Goal: Task Accomplishment & Management: Manage account settings

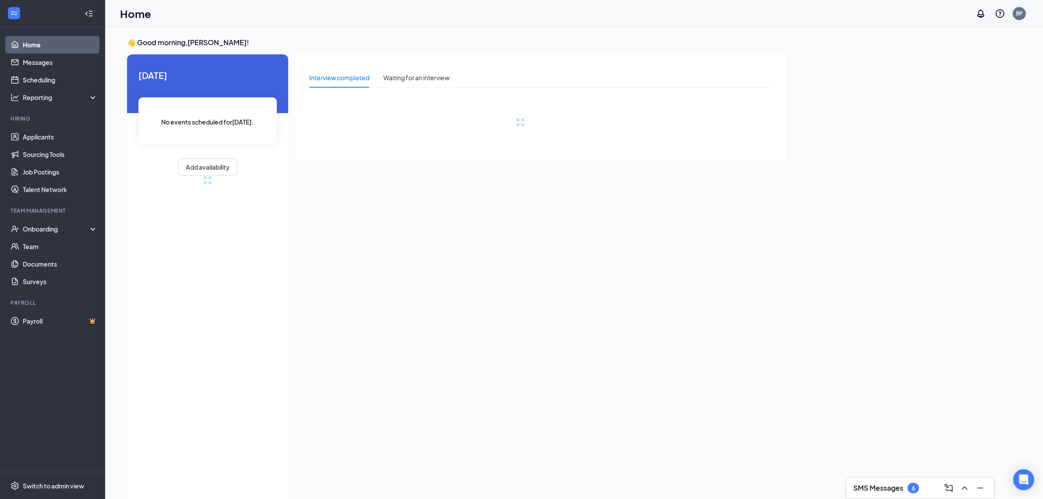
click at [1031, 13] on div "Home BP" at bounding box center [574, 13] width 938 height 27
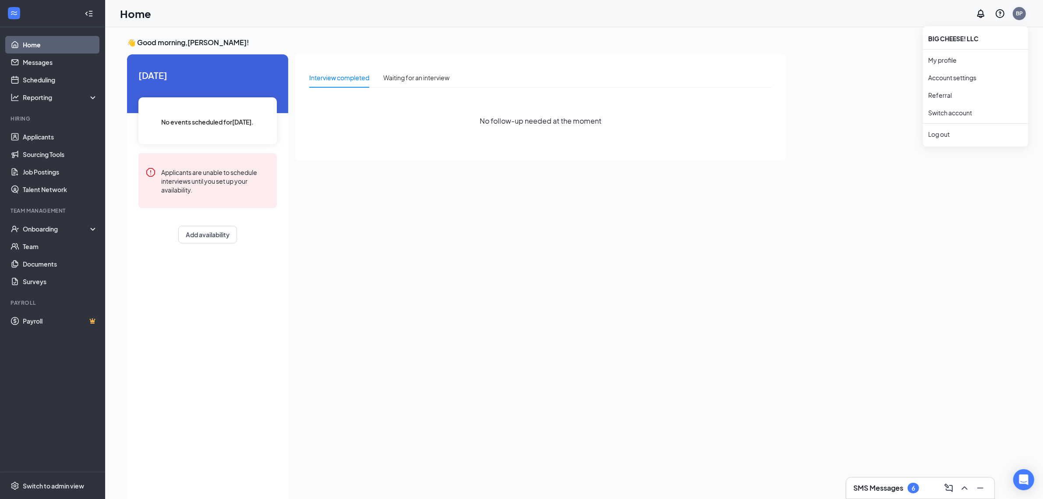
click at [1024, 17] on div "BP" at bounding box center [1019, 13] width 13 height 13
click at [943, 139] on li "Log out" at bounding box center [975, 134] width 105 height 18
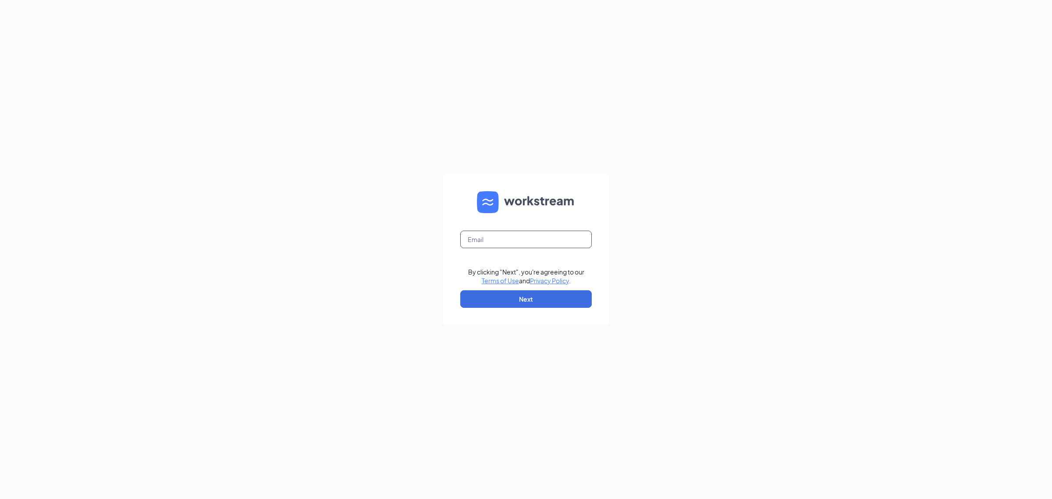
click at [538, 236] on input "text" at bounding box center [525, 239] width 131 height 18
click at [480, 241] on input "jyhd@gmail.com" at bounding box center [525, 239] width 131 height 18
type input "jyhd17@gmail.com"
click at [546, 300] on button "Next" at bounding box center [525, 299] width 131 height 18
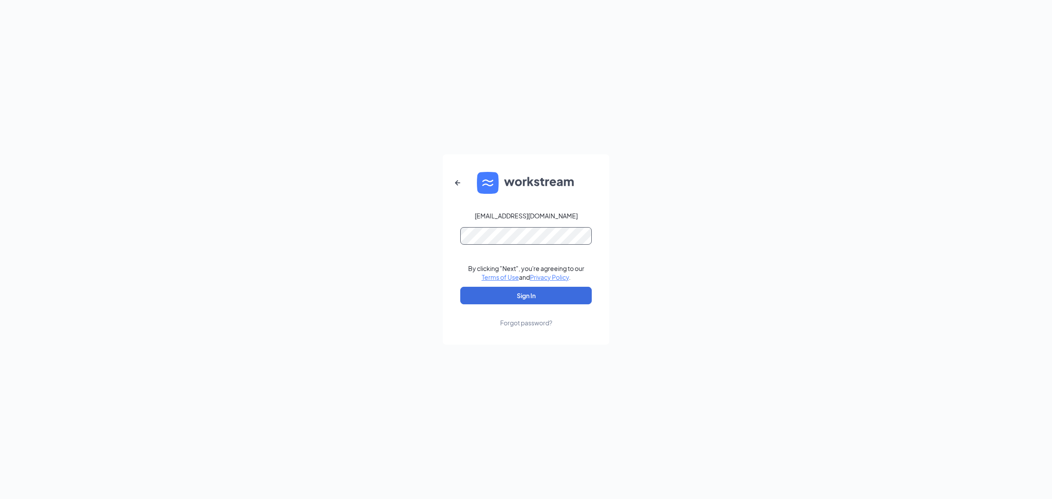
click at [460, 287] on button "Sign In" at bounding box center [525, 296] width 131 height 18
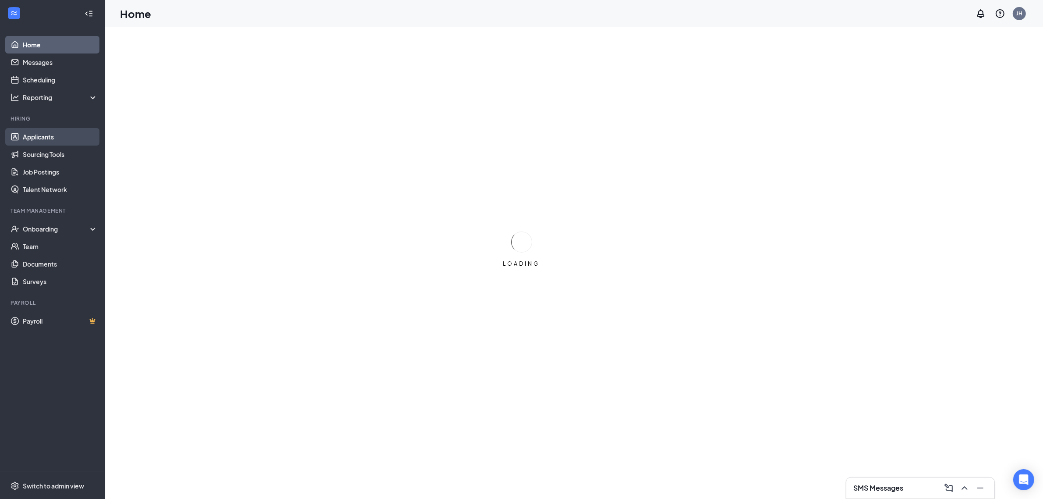
click at [59, 140] on link "Applicants" at bounding box center [60, 137] width 75 height 18
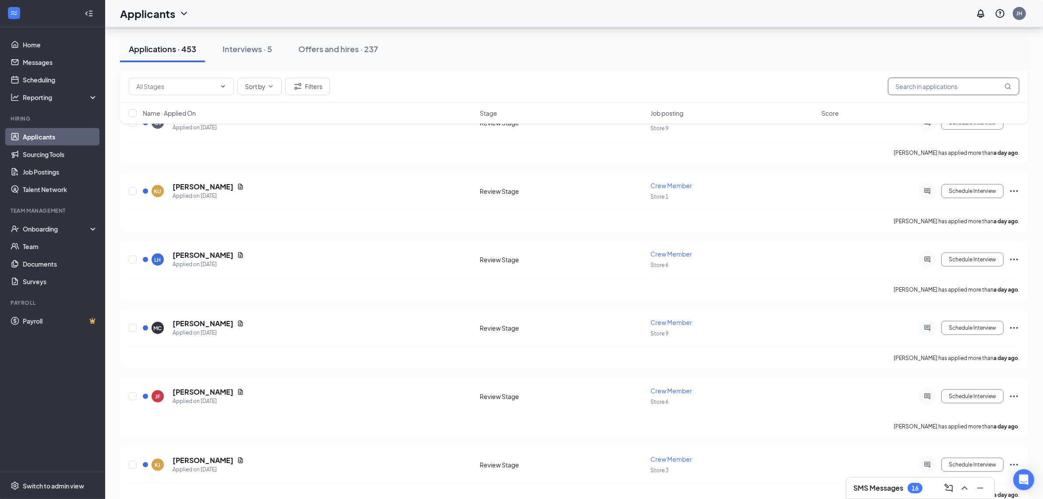
scroll to position [1095, 0]
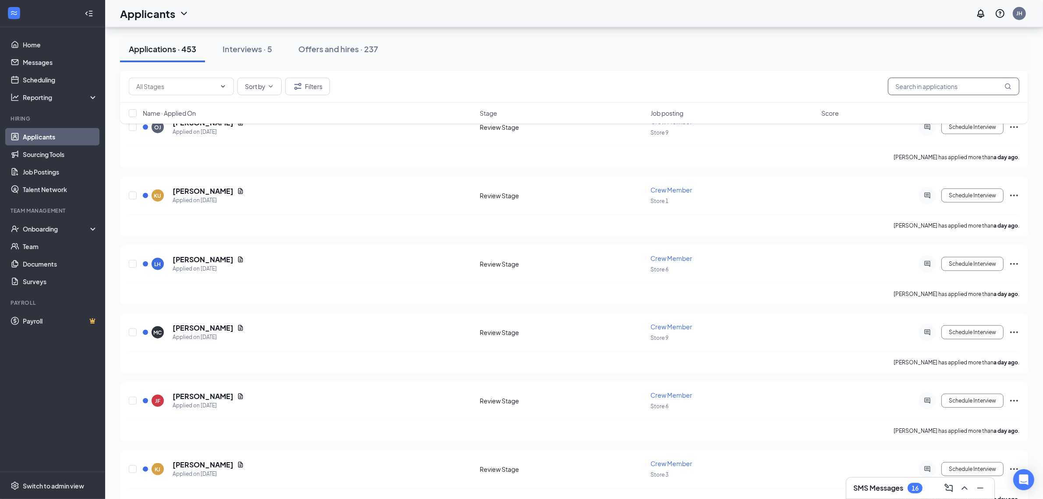
click at [897, 90] on input "text" at bounding box center [953, 87] width 131 height 18
type input "kevin"
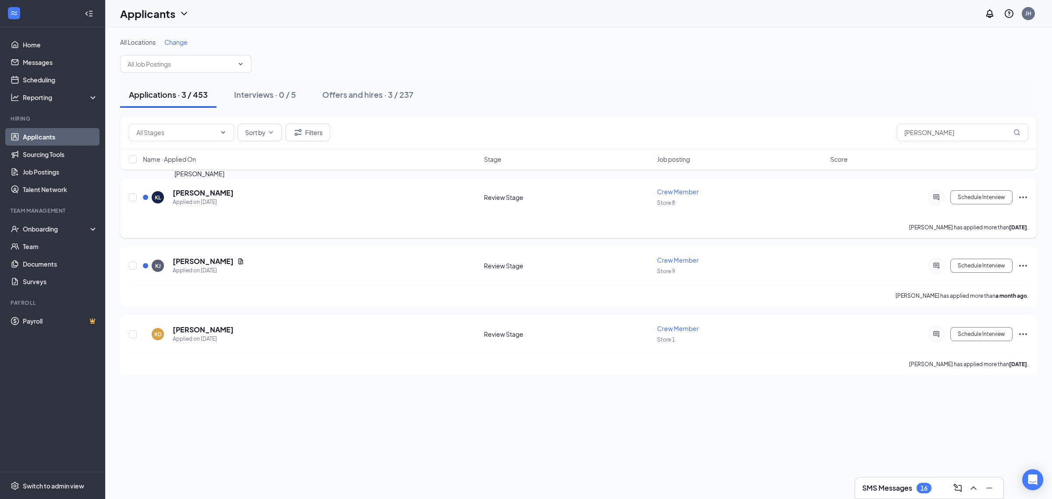
click at [187, 188] on h5 "Kevin Lopez" at bounding box center [203, 193] width 61 height 10
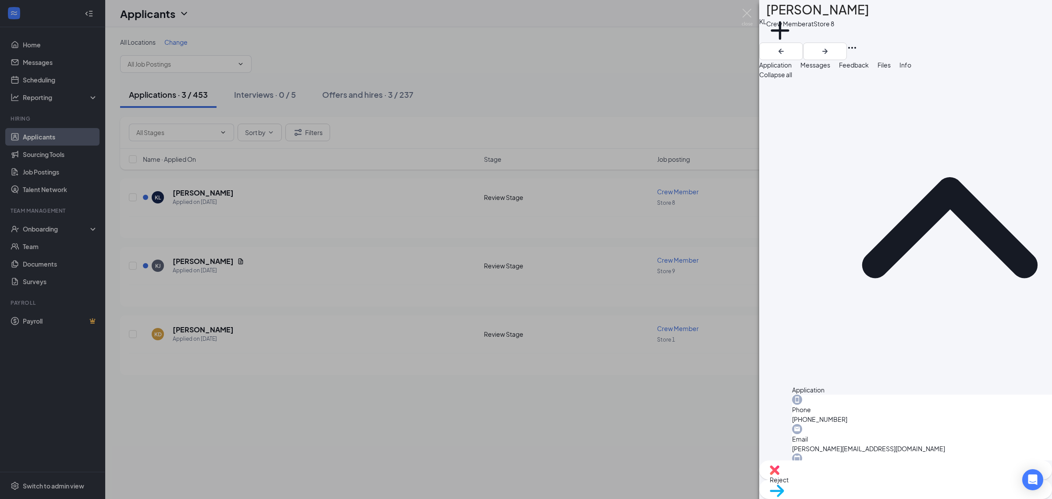
click at [810, 498] on span "Move to stage" at bounding box center [789, 502] width 41 height 8
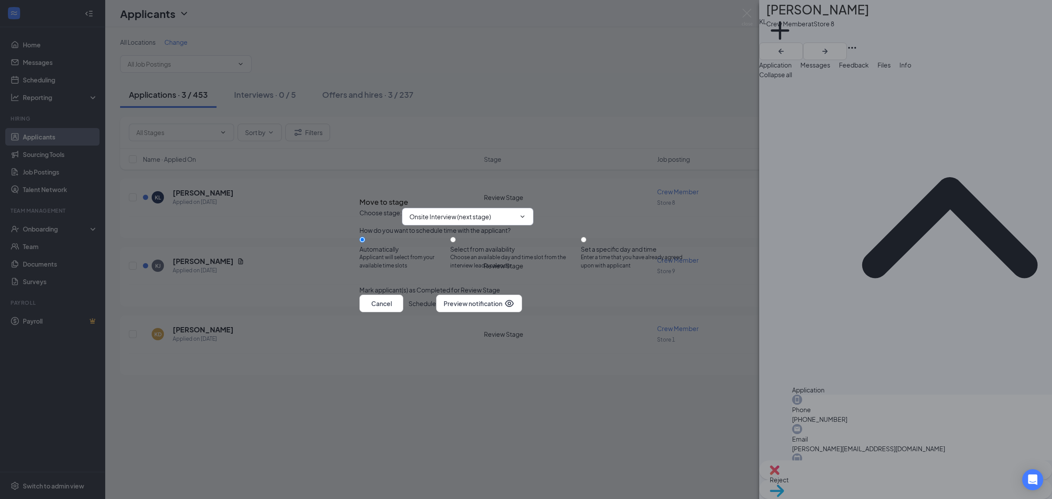
click at [515, 212] on input "Onsite Interview (next stage)" at bounding box center [462, 217] width 106 height 10
click at [500, 310] on div "Hiring Complete" at bounding box center [469, 315] width 106 height 10
type input "Hiring Complete"
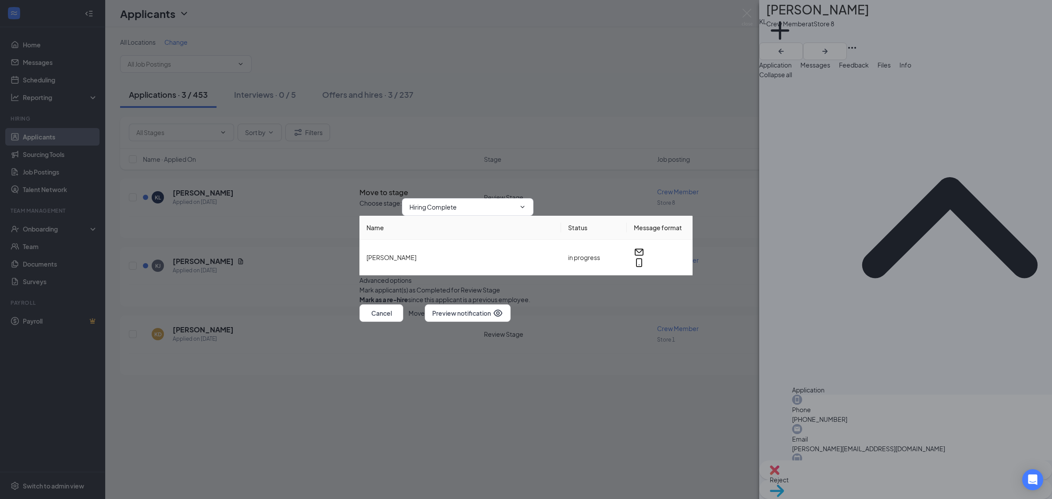
click at [425, 322] on button "Move" at bounding box center [416, 313] width 16 height 18
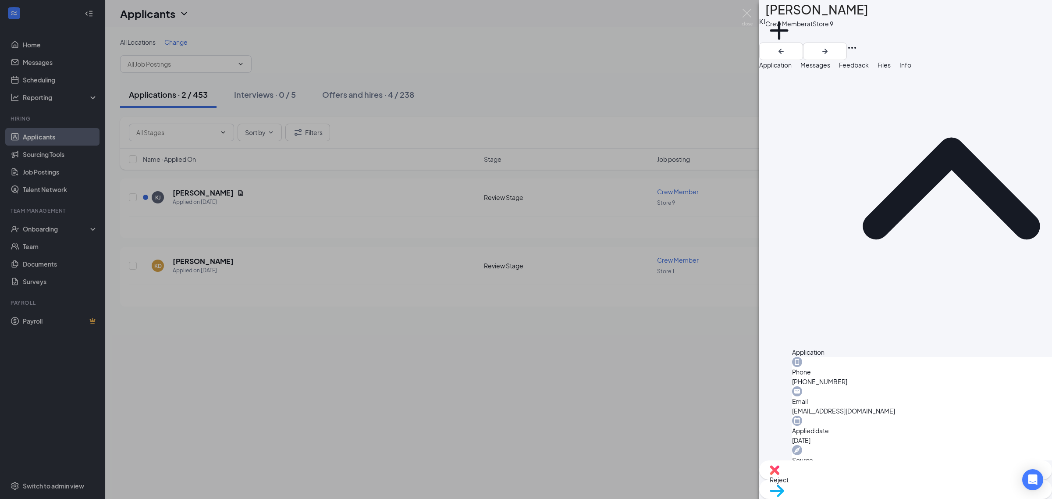
click at [810, 498] on span "Move to stage" at bounding box center [789, 502] width 41 height 8
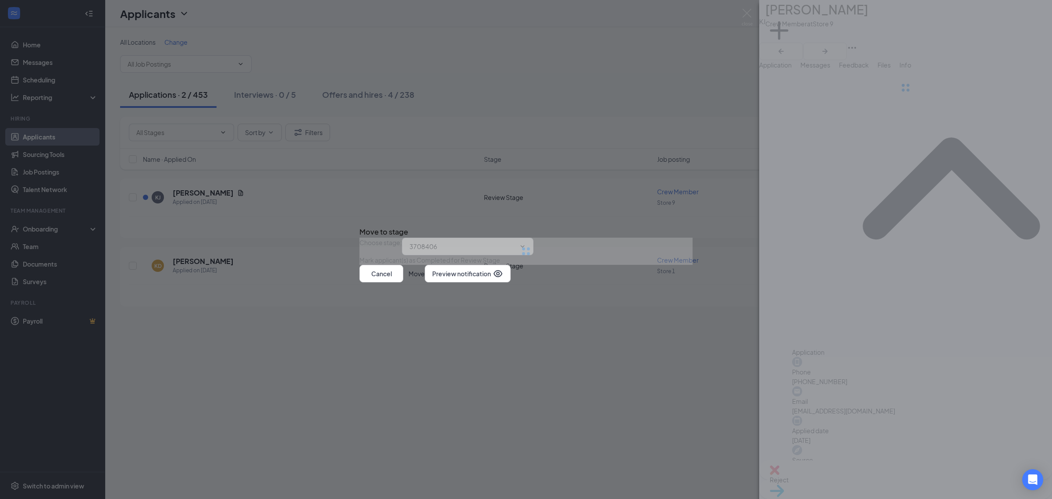
scroll to position [37, 0]
type input "Onsite Interview (next stage)"
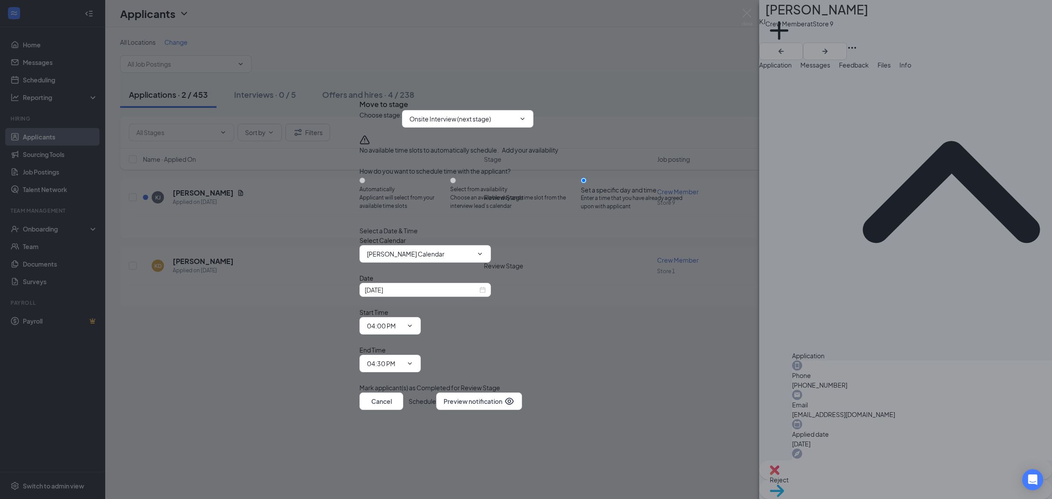
click at [436, 392] on button "Schedule" at bounding box center [422, 401] width 28 height 18
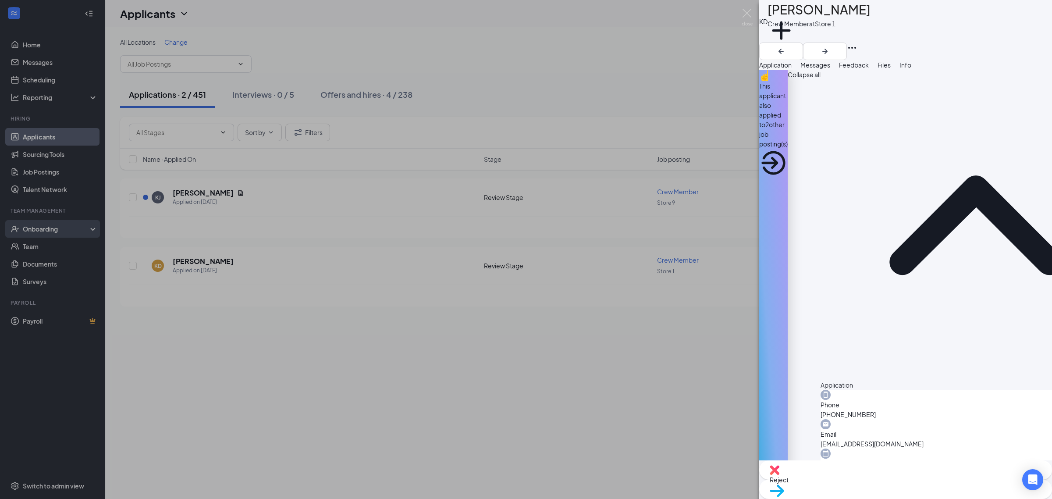
drag, startPoint x: 65, startPoint y: 233, endPoint x: 60, endPoint y: 235, distance: 4.7
click at [64, 234] on div "KD Kevin Duenas Crew Member at Store 1 Add a tag Application Messages Feedback …" at bounding box center [526, 249] width 1052 height 499
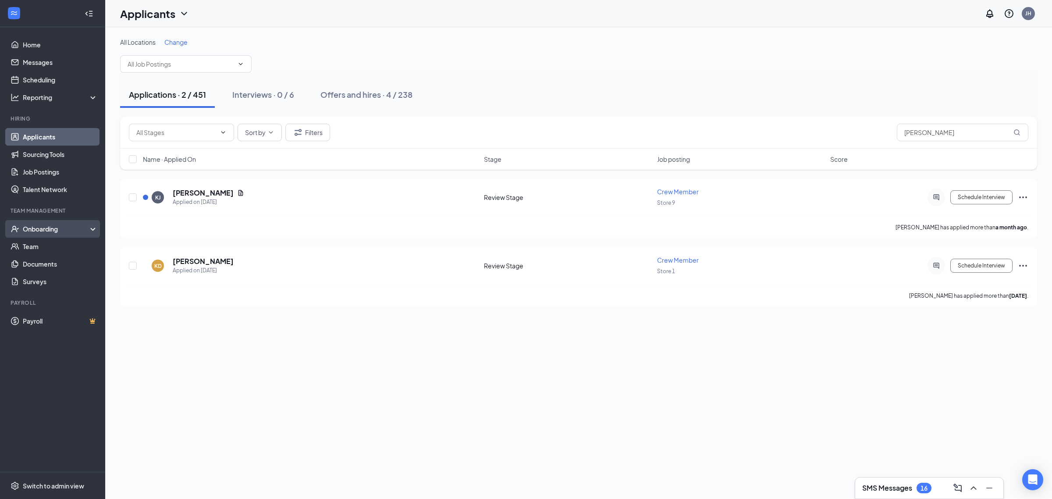
click at [53, 231] on div "Onboarding" at bounding box center [56, 228] width 67 height 9
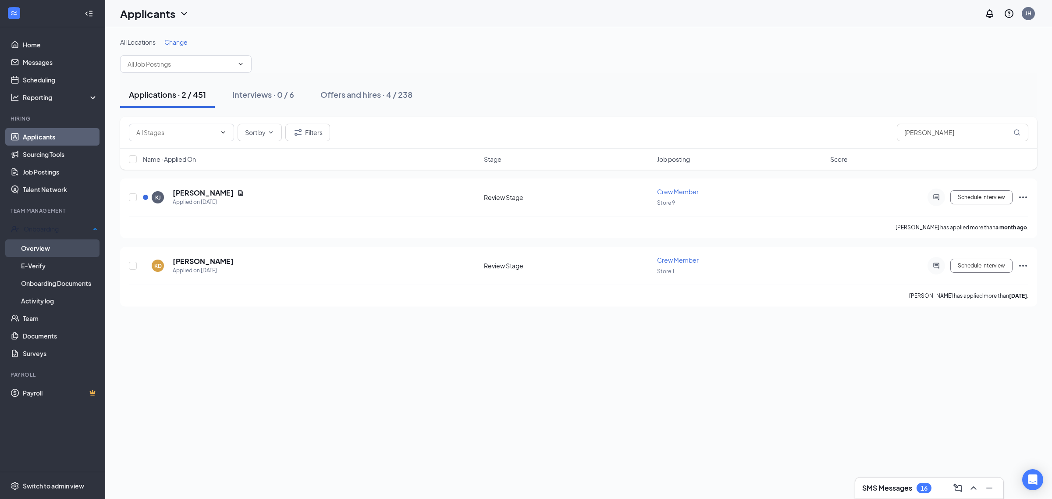
click at [74, 244] on link "Overview" at bounding box center [59, 248] width 77 height 18
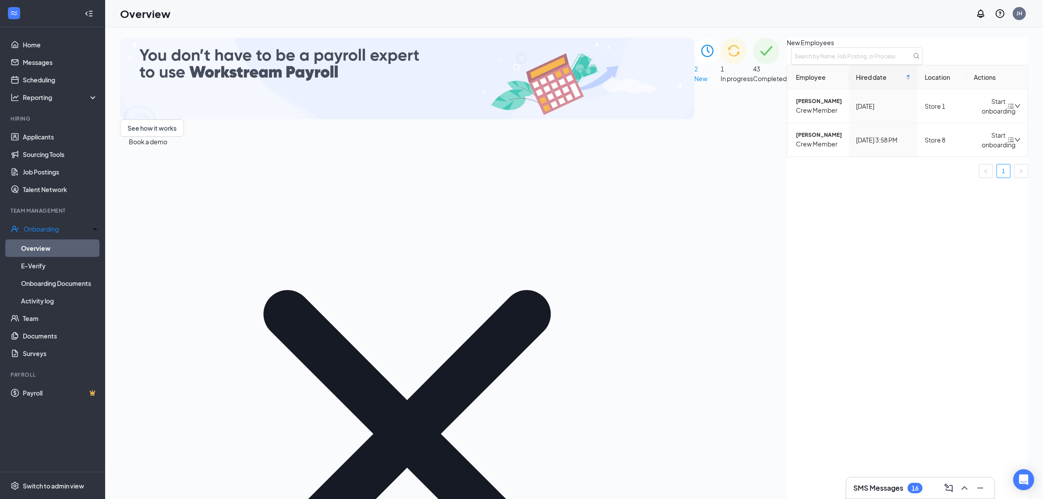
click at [721, 141] on div "1 In progress" at bounding box center [737, 379] width 32 height 683
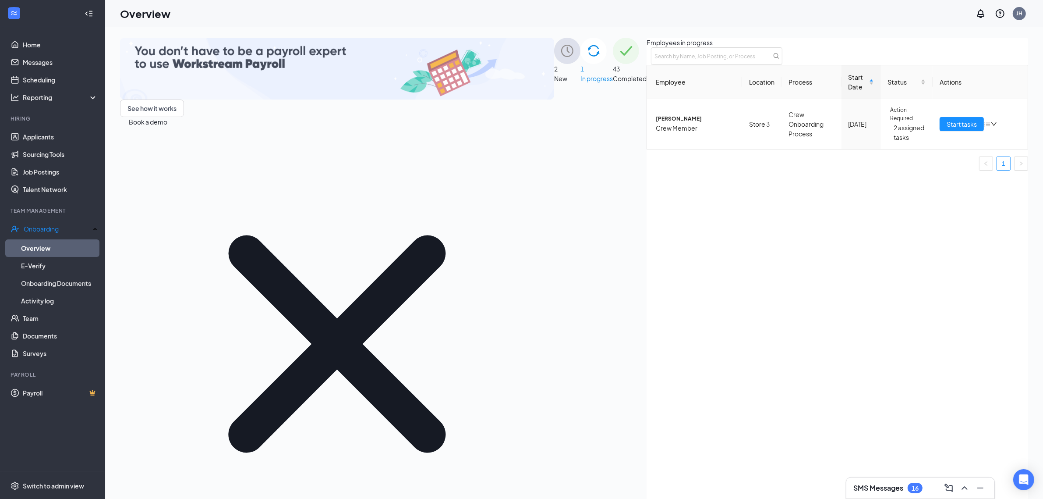
click at [554, 139] on div "2 New" at bounding box center [567, 299] width 26 height 523
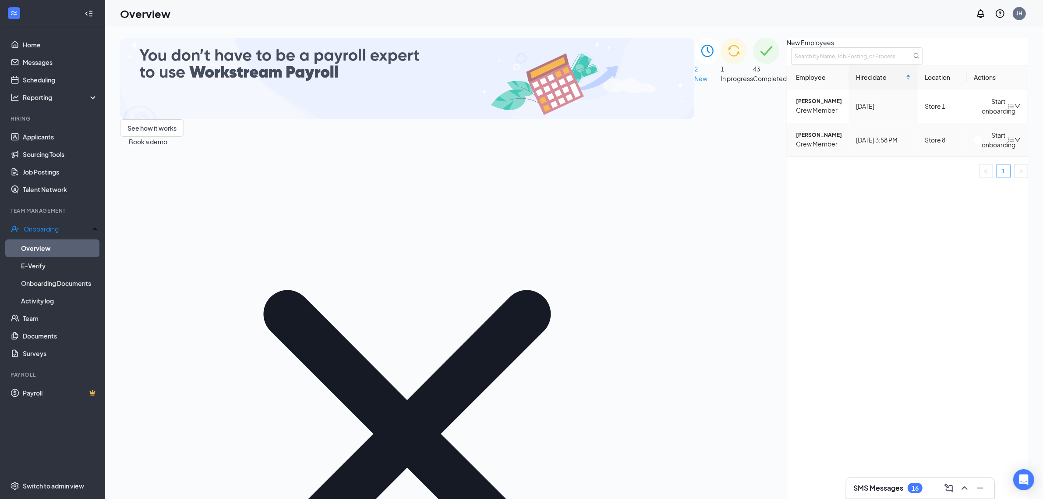
click at [974, 149] on div "Start onboarding" at bounding box center [991, 139] width 34 height 19
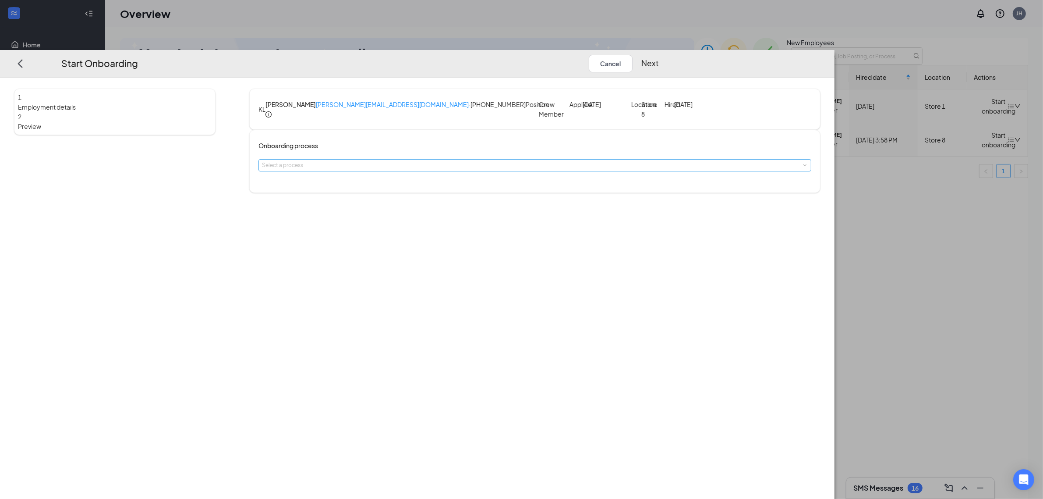
click at [471, 170] on div "Select a process" at bounding box center [533, 165] width 542 height 9
click at [463, 198] on span "Crew Onboarding Process" at bounding box center [439, 195] width 76 height 8
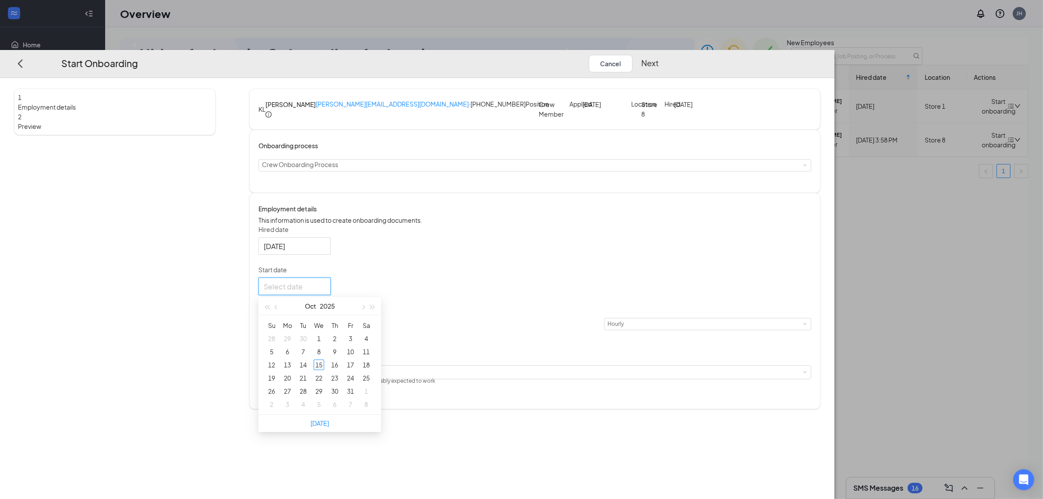
click at [326, 291] on div at bounding box center [295, 285] width 62 height 11
type input "Oct 16, 2025"
click at [340, 370] on div "16" at bounding box center [335, 364] width 11 height 11
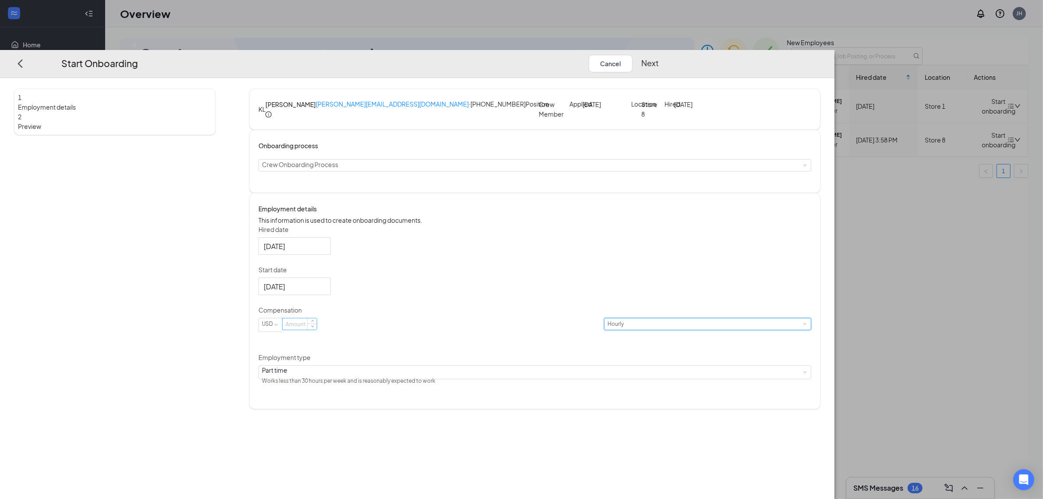
drag, startPoint x: 489, startPoint y: 361, endPoint x: 466, endPoint y: 355, distance: 23.8
click at [476, 342] on div "USD Hourly" at bounding box center [535, 330] width 553 height 25
click at [317, 330] on input at bounding box center [300, 323] width 34 height 11
type input "10"
click at [659, 54] on button "Next" at bounding box center [650, 63] width 18 height 18
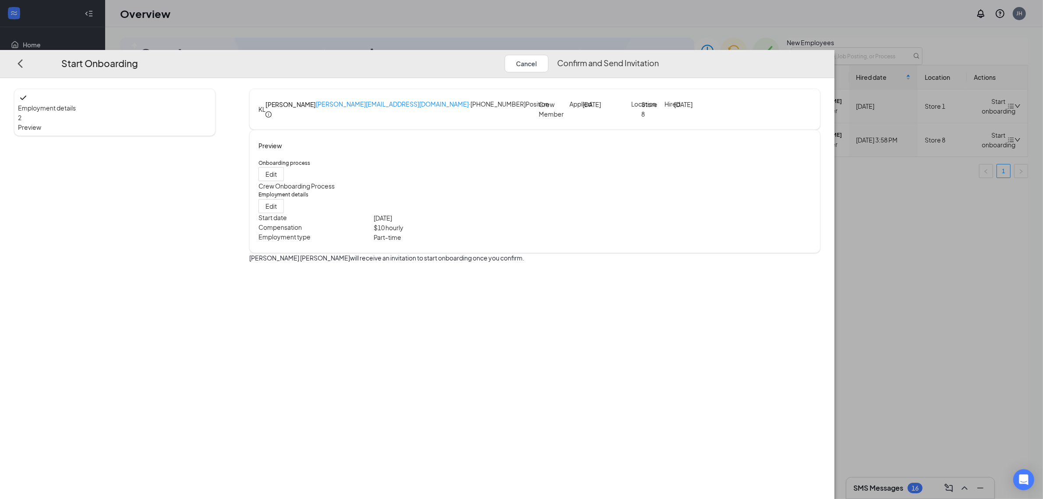
click at [659, 54] on button "Confirm and Send Invitation" at bounding box center [608, 63] width 102 height 18
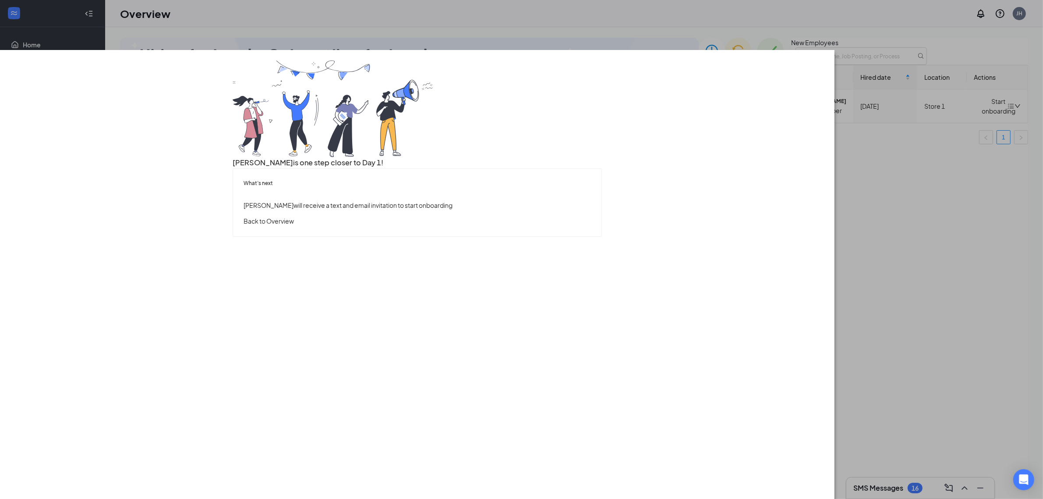
drag, startPoint x: 521, startPoint y: 298, endPoint x: 525, endPoint y: 297, distance: 4.6
click at [294, 226] on button "Back to Overview" at bounding box center [269, 221] width 50 height 10
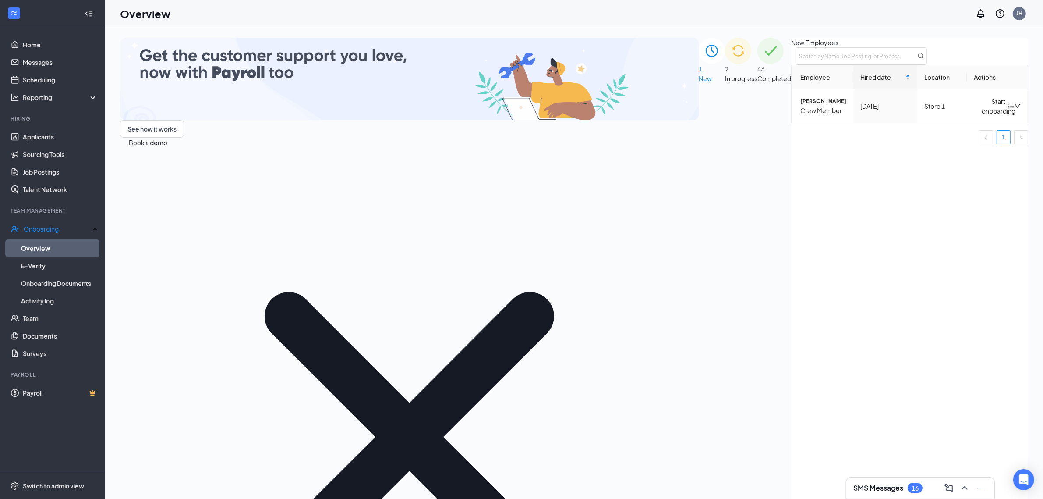
click at [725, 82] on span "In progress" at bounding box center [741, 78] width 32 height 8
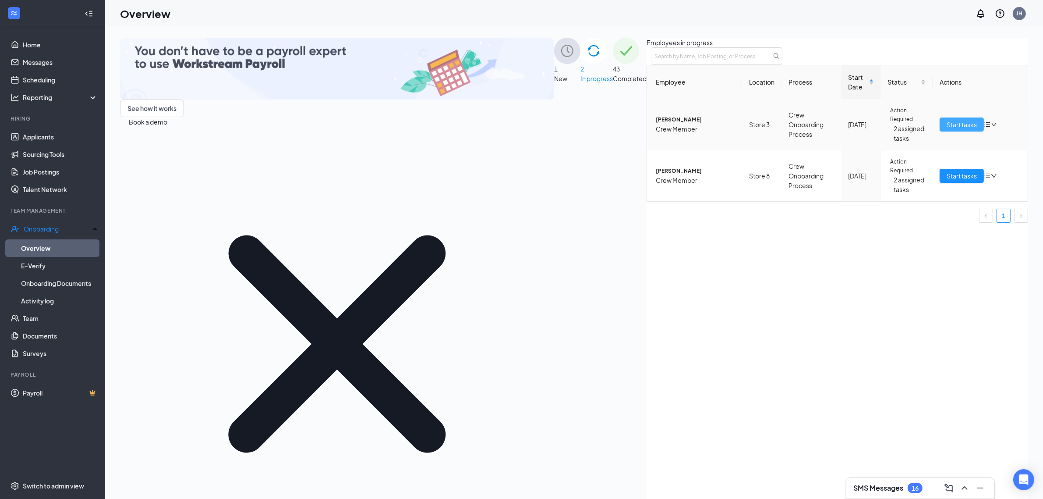
click at [947, 129] on span "Start tasks" at bounding box center [962, 125] width 30 height 10
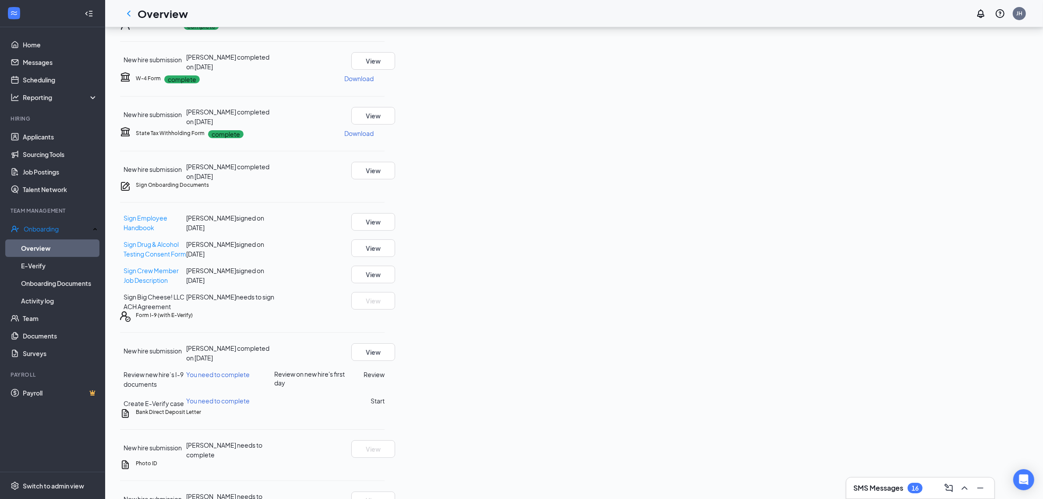
scroll to position [312, 0]
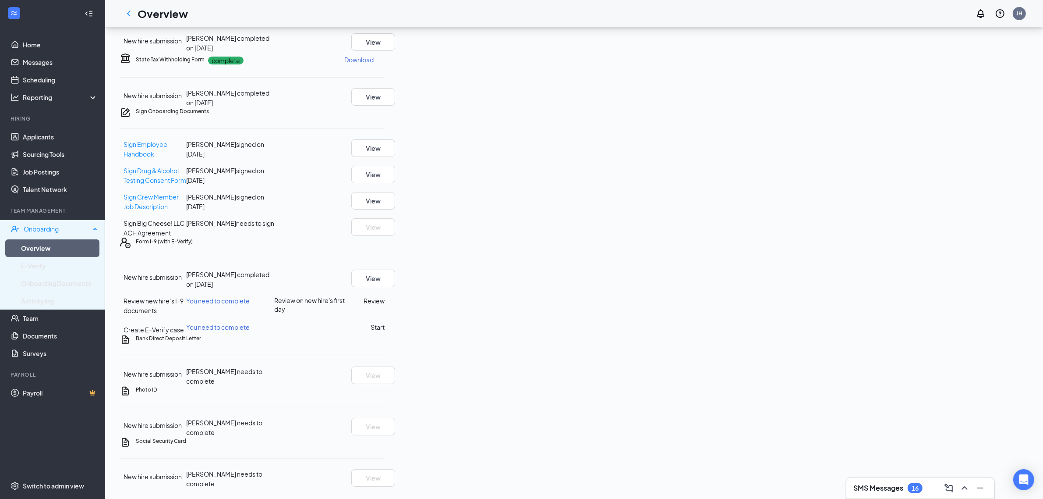
click at [57, 224] on div "Onboarding" at bounding box center [57, 228] width 67 height 9
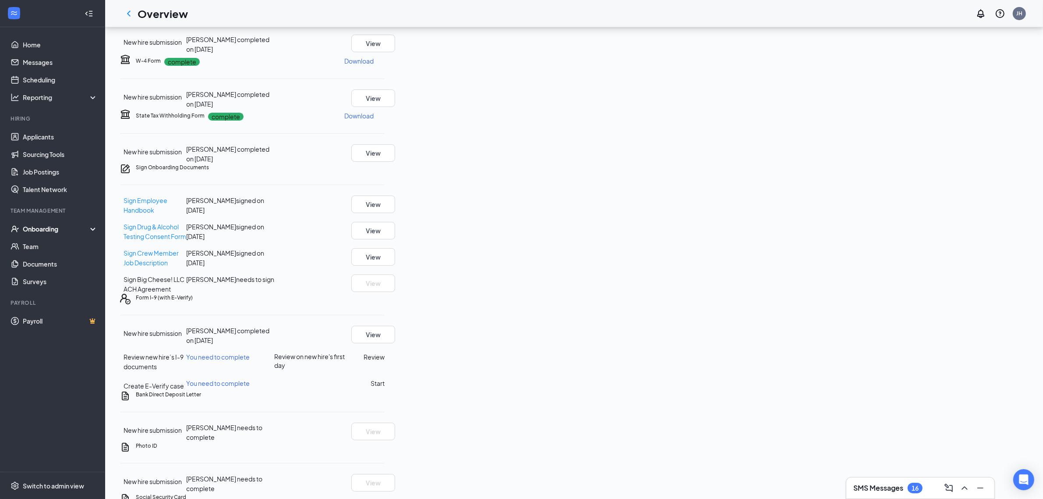
scroll to position [0, 0]
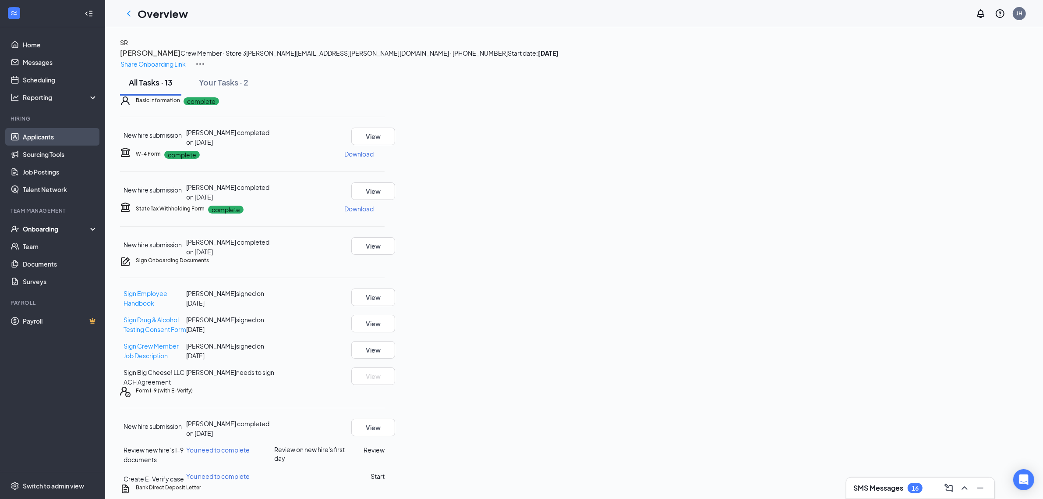
click at [56, 133] on link "Applicants" at bounding box center [60, 137] width 75 height 18
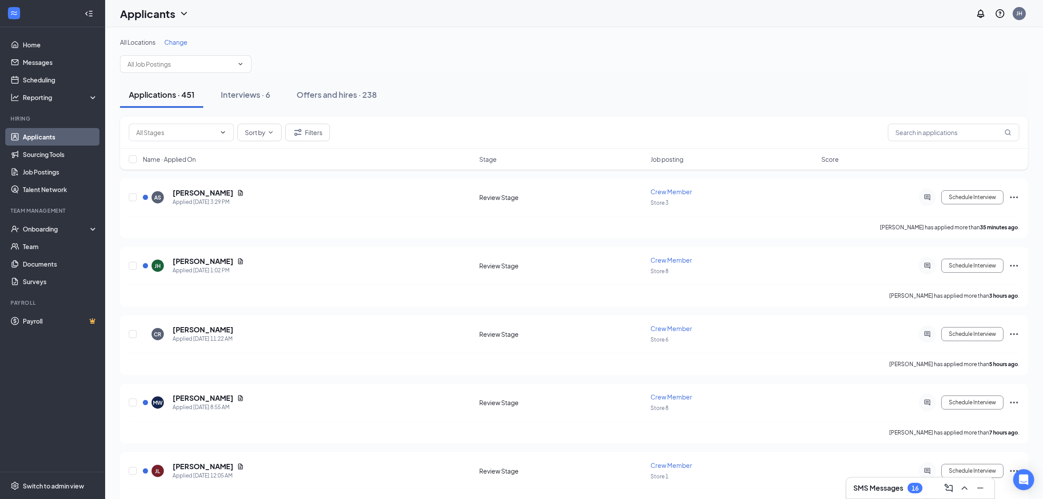
click at [956, 149] on div "Name · Applied On Stage Job posting Score" at bounding box center [574, 159] width 908 height 21
click at [953, 137] on input "text" at bounding box center [953, 133] width 131 height 18
type input "kevin lopez"
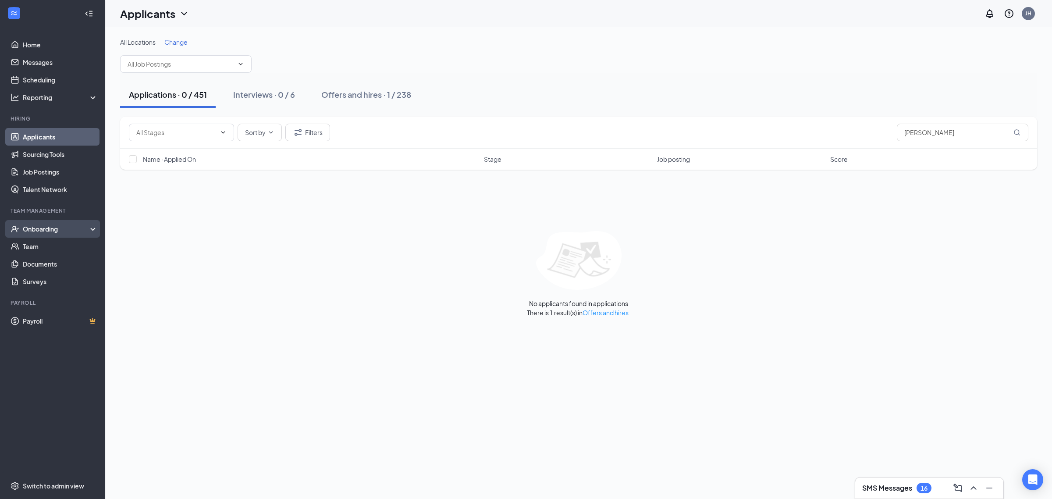
click at [75, 231] on div "Onboarding" at bounding box center [56, 228] width 67 height 9
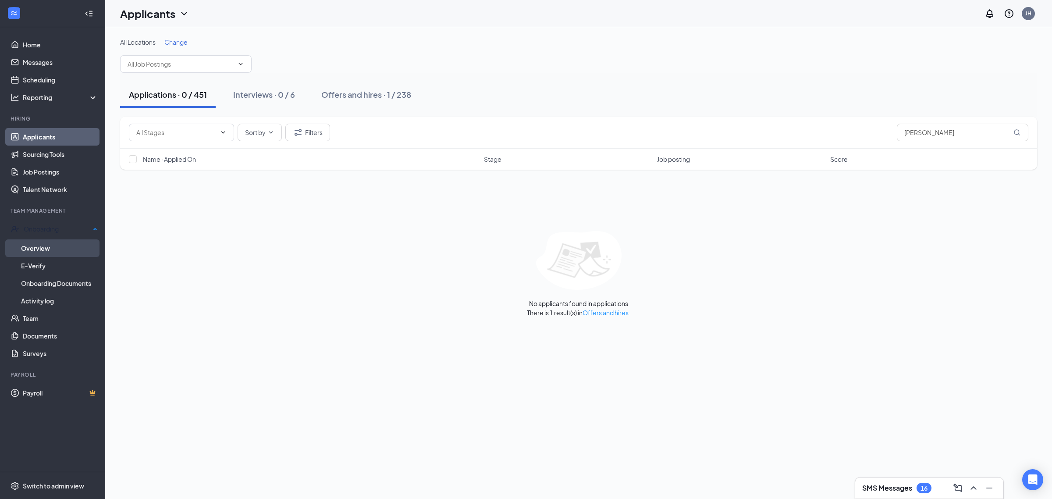
click at [62, 248] on link "Overview" at bounding box center [59, 248] width 77 height 18
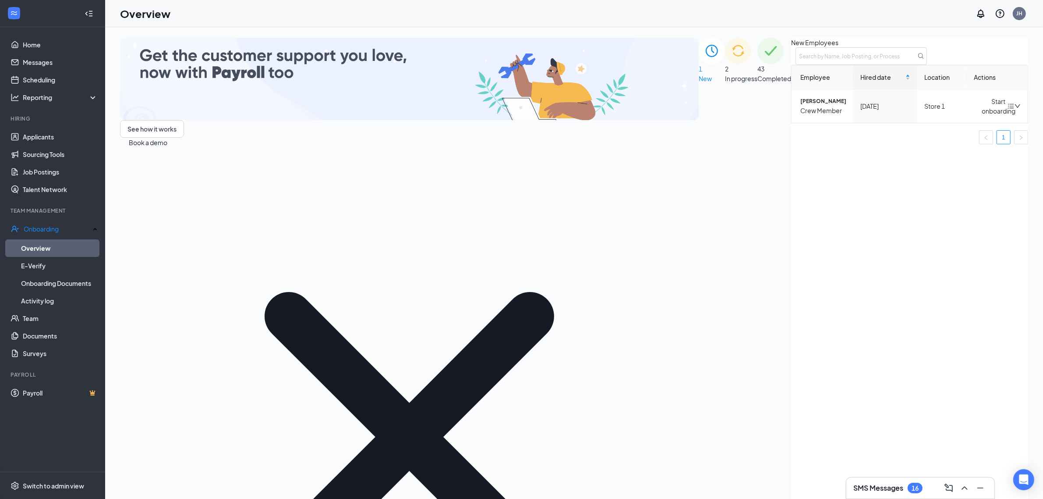
click at [725, 82] on span "In progress" at bounding box center [741, 78] width 32 height 8
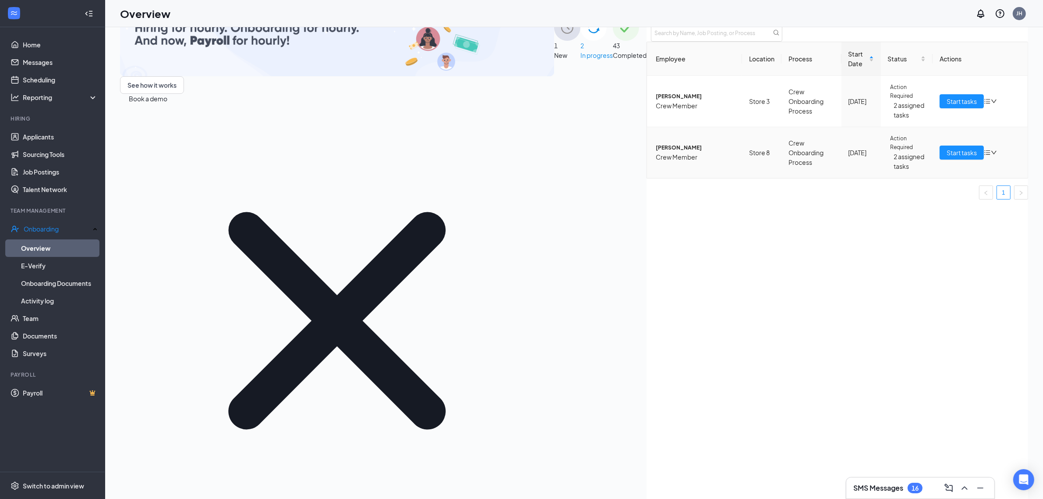
scroll to position [39, 0]
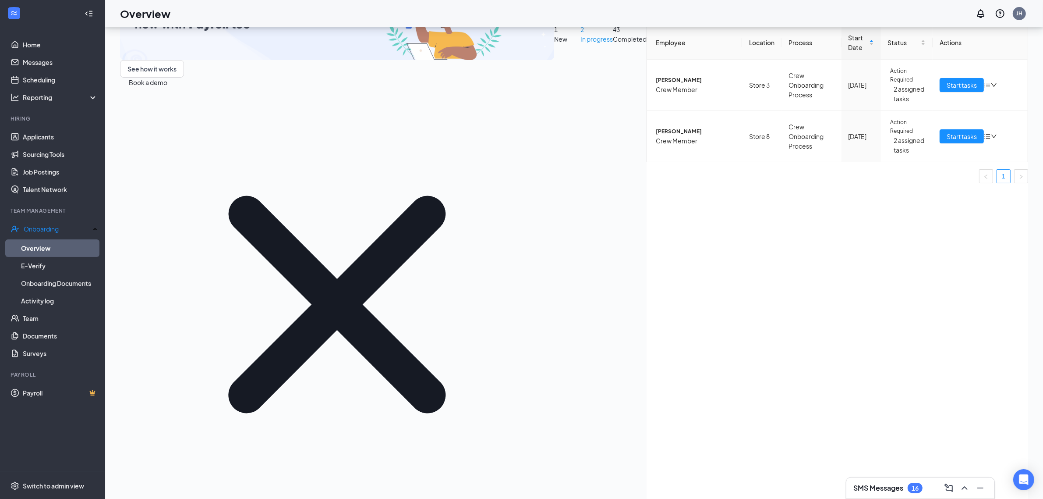
drag, startPoint x: 669, startPoint y: 406, endPoint x: 624, endPoint y: 421, distance: 46.6
click at [647, 422] on div "Employees in progress Employee Location Process Start Date Status Actions Sharo…" at bounding box center [838, 259] width 382 height 523
click at [581, 91] on div "2 In progress" at bounding box center [597, 259] width 32 height 523
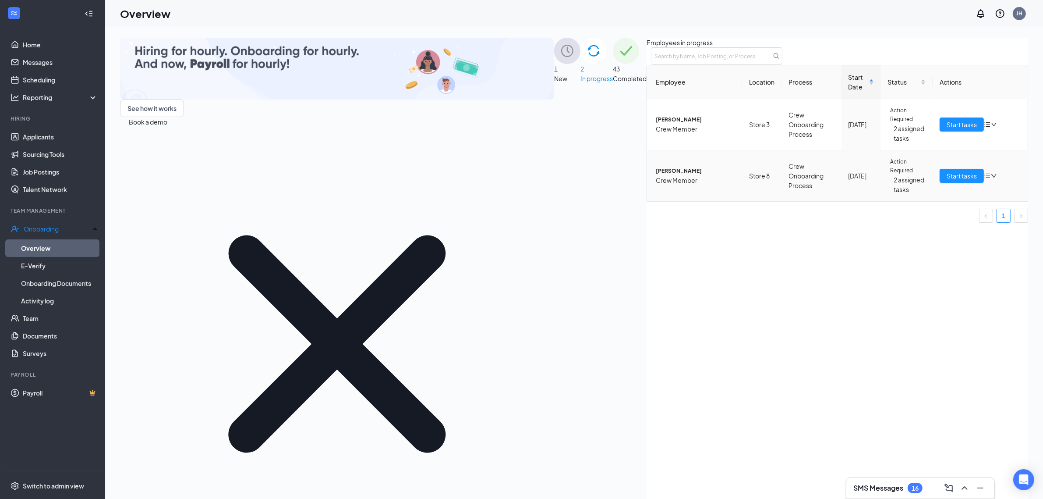
click at [656, 185] on span "Crew Member" at bounding box center [695, 180] width 79 height 10
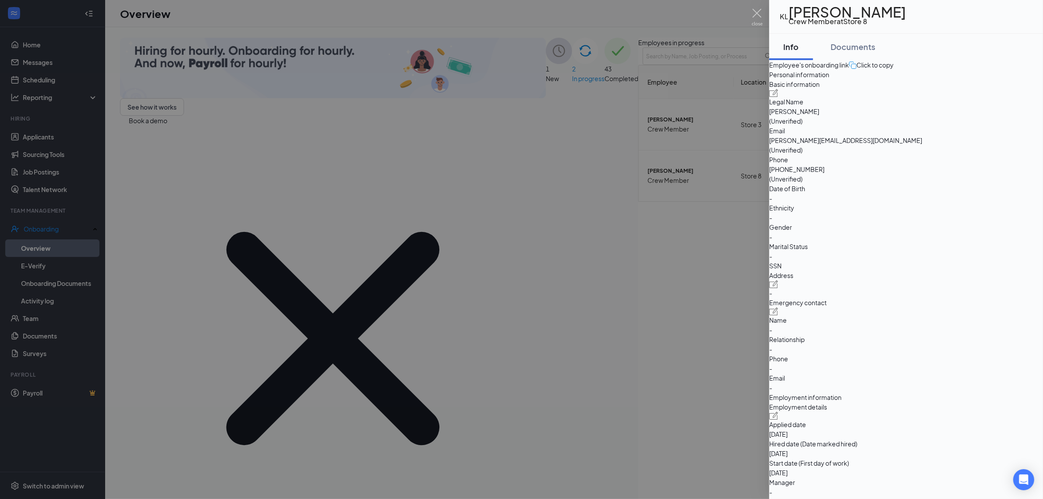
click at [894, 70] on div "Click to copy" at bounding box center [871, 65] width 45 height 10
click at [833, 69] on span "Employee's onboarding link" at bounding box center [809, 65] width 80 height 8
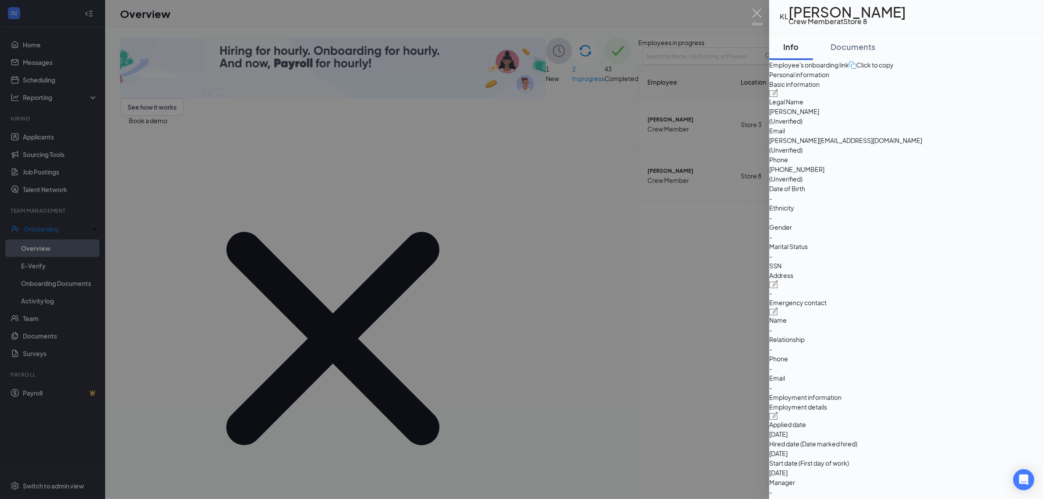
click at [803, 154] on span "(Unverified)" at bounding box center [785, 150] width 33 height 8
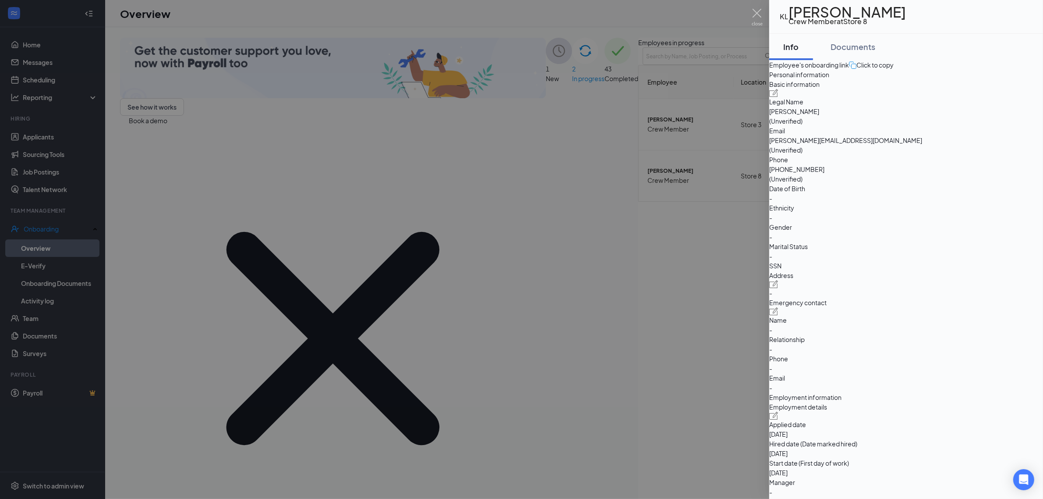
drag, startPoint x: 1002, startPoint y: 227, endPoint x: 994, endPoint y: 230, distance: 8.5
click at [999, 230] on div "Basic information Legal Name Kevin Lopez (Unverified) Email kevin.06cisneros@gm…" at bounding box center [906, 174] width 274 height 191
drag, startPoint x: 685, startPoint y: 345, endPoint x: 666, endPoint y: 329, distance: 24.8
click at [675, 334] on div at bounding box center [521, 249] width 1043 height 499
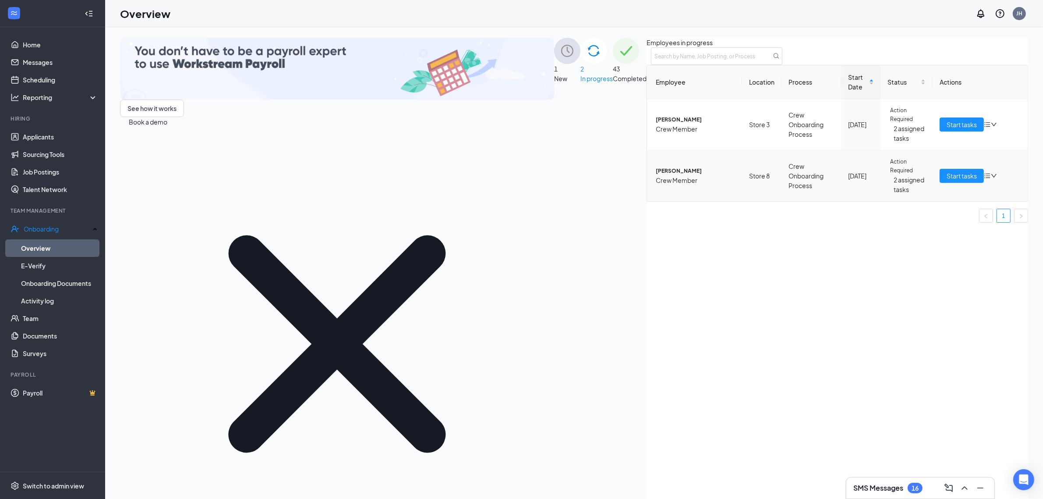
click at [656, 185] on span "Crew Member" at bounding box center [695, 180] width 79 height 10
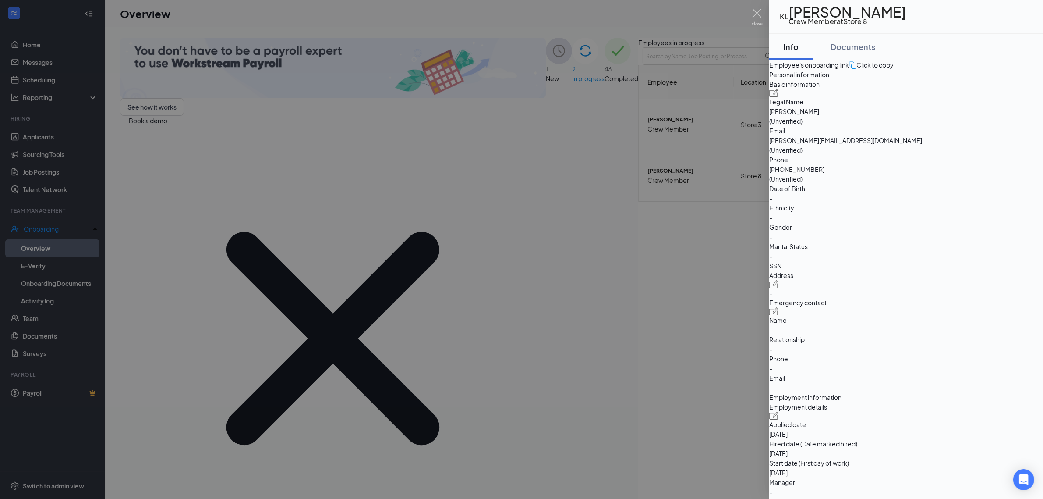
click at [1033, 17] on icon "ExternalLink" at bounding box center [1033, 17] width 0 height 0
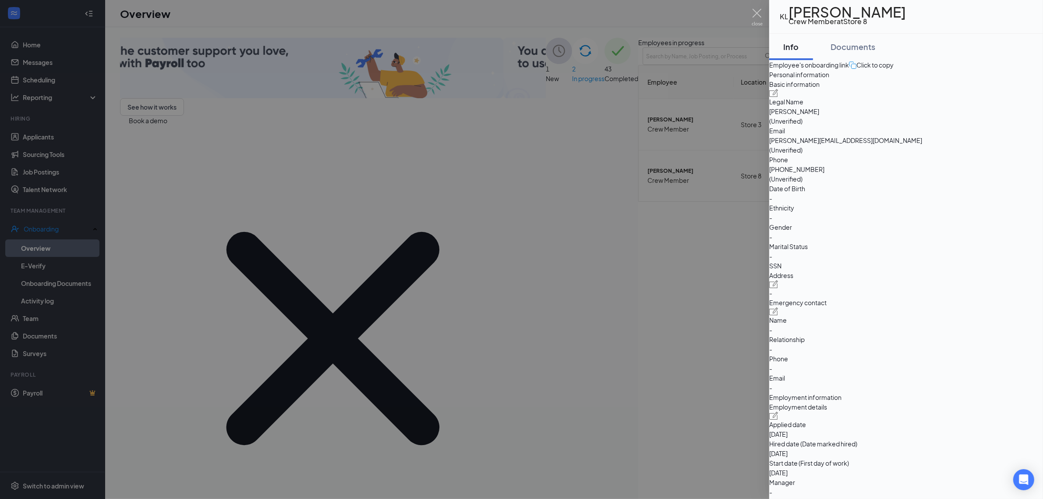
click at [872, 209] on div "Basic information Legal Name Kevin Lopez (Unverified) Email kevin.06cisneros@gm…" at bounding box center [906, 174] width 274 height 191
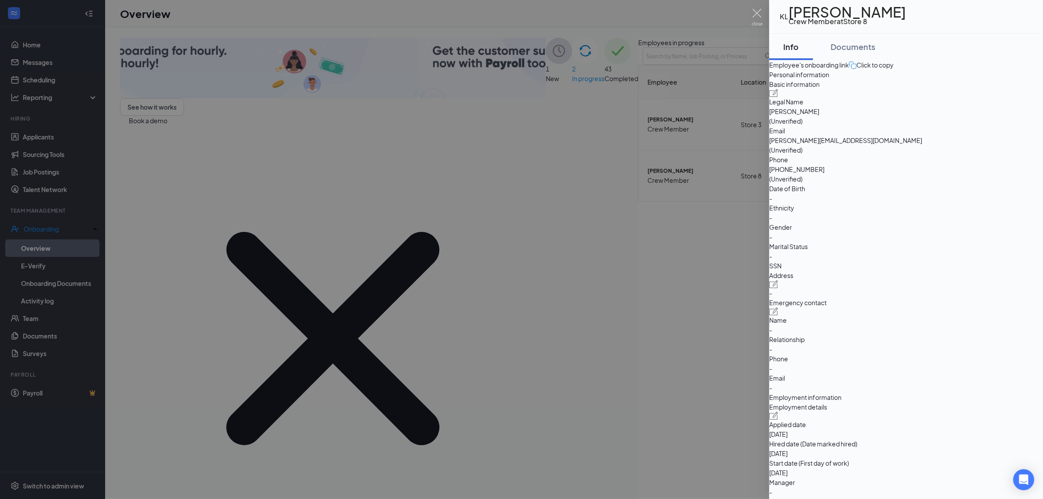
drag, startPoint x: 658, startPoint y: 328, endPoint x: 959, endPoint y: 88, distance: 384.8
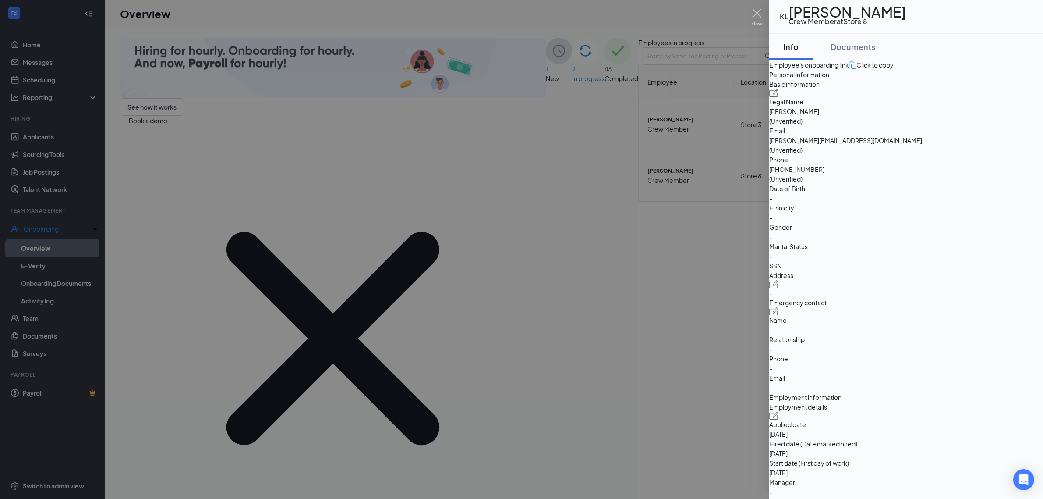
click at [687, 277] on div at bounding box center [521, 249] width 1043 height 499
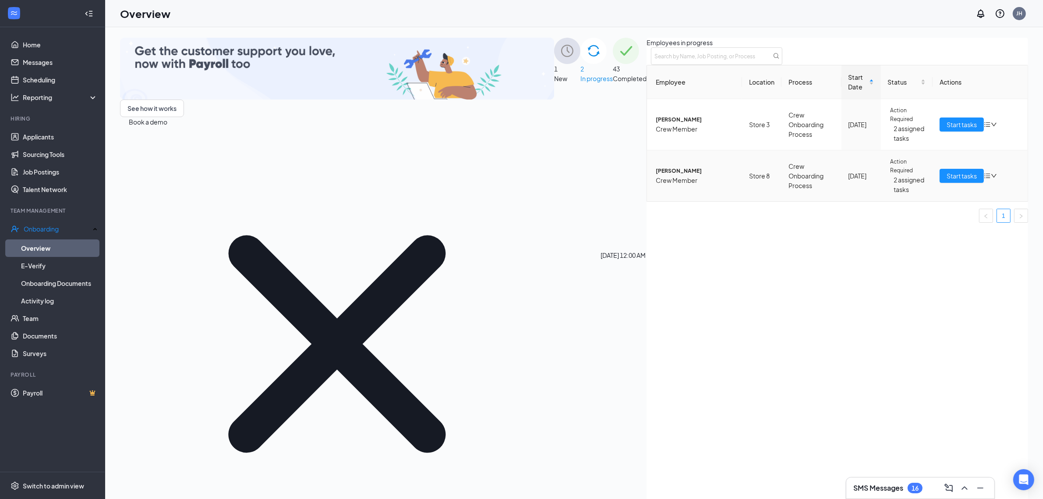
click at [849, 181] on div "Oct 16" at bounding box center [861, 176] width 25 height 10
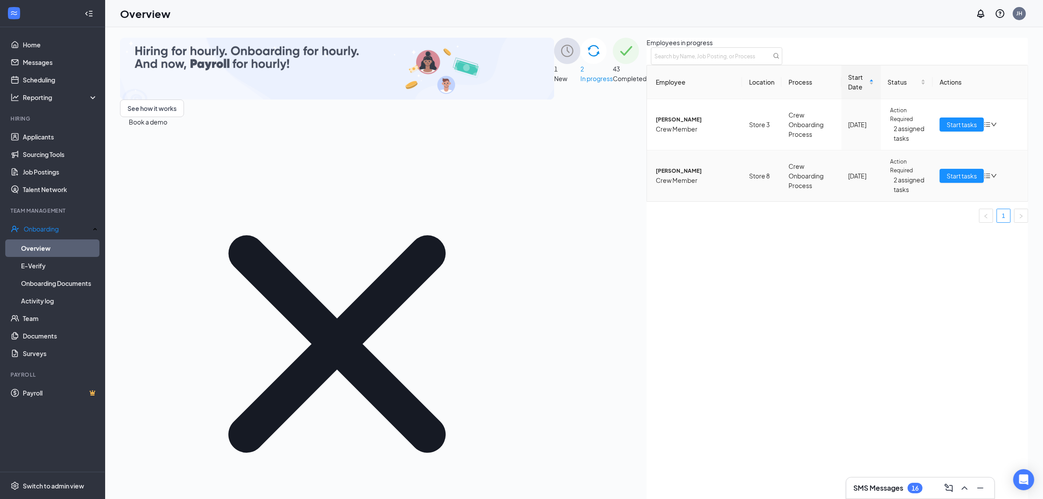
click at [888, 175] on div "Action Required" at bounding box center [907, 166] width 38 height 18
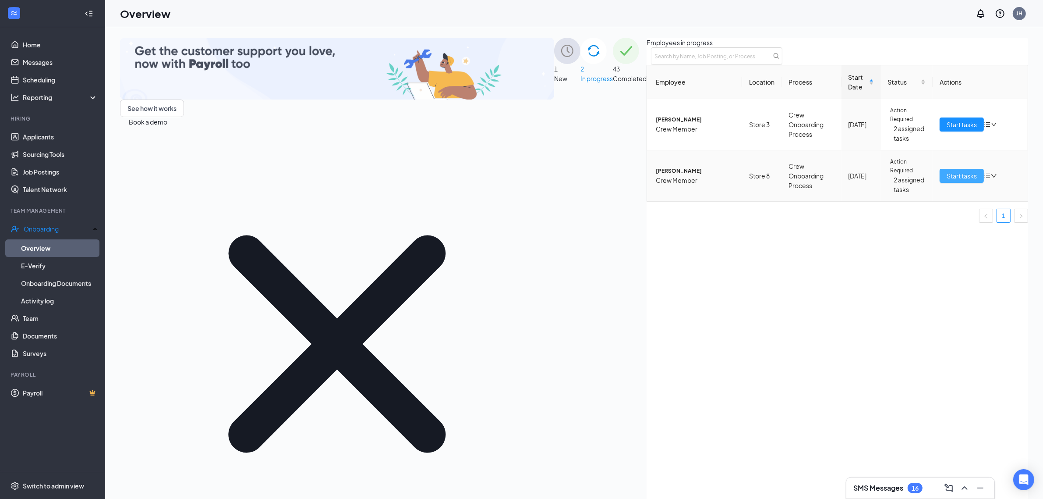
click at [947, 181] on span "Start tasks" at bounding box center [962, 176] width 30 height 10
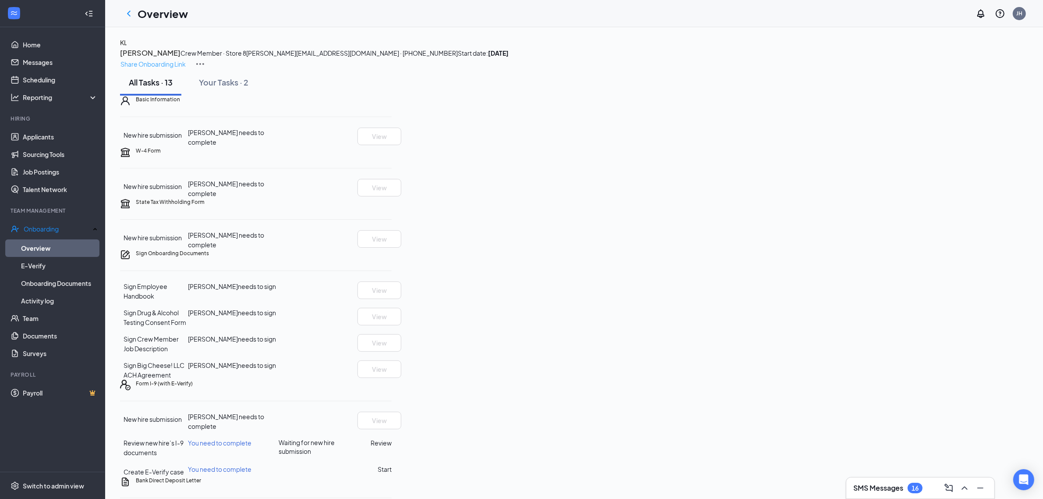
click at [186, 59] on p "Share Onboarding Link" at bounding box center [152, 64] width 65 height 10
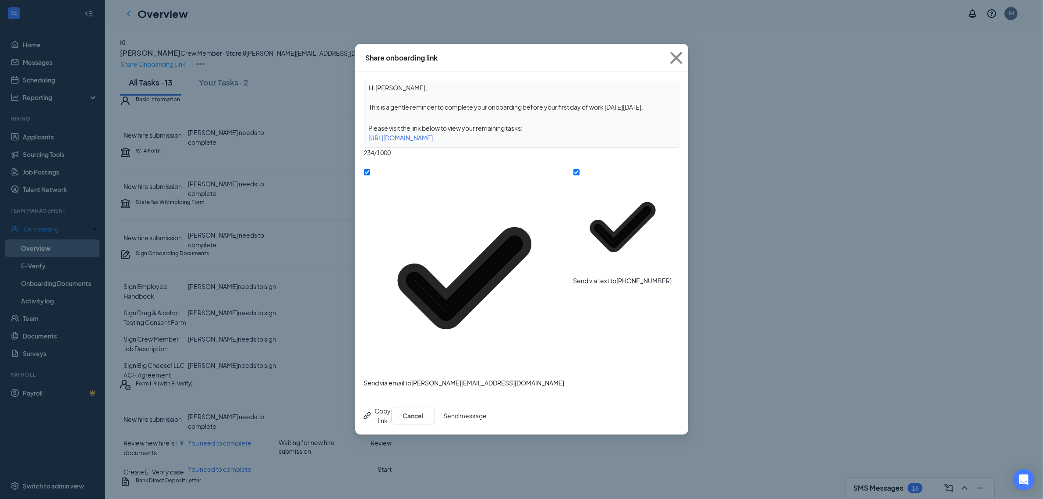
click at [487, 407] on button "Send message" at bounding box center [465, 416] width 43 height 18
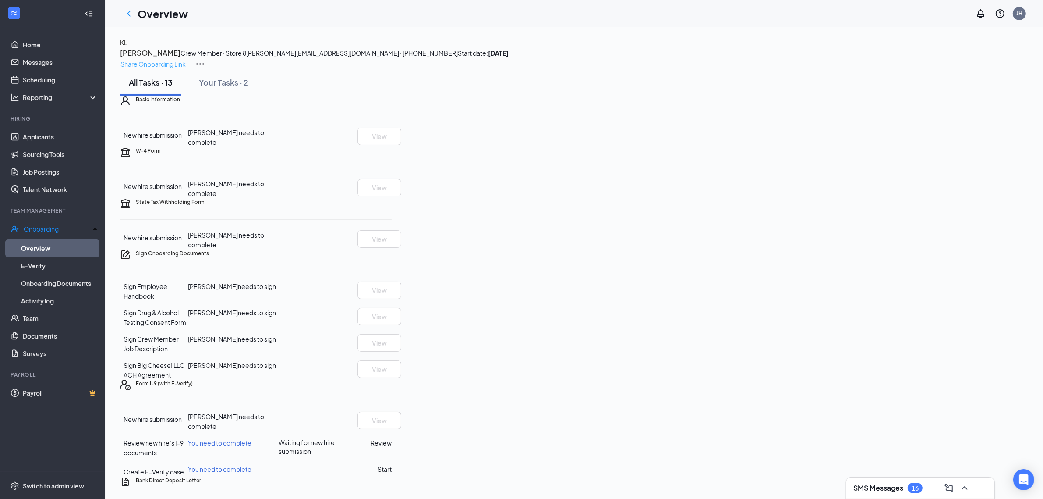
click at [186, 59] on p "Share Onboarding Link" at bounding box center [152, 64] width 65 height 10
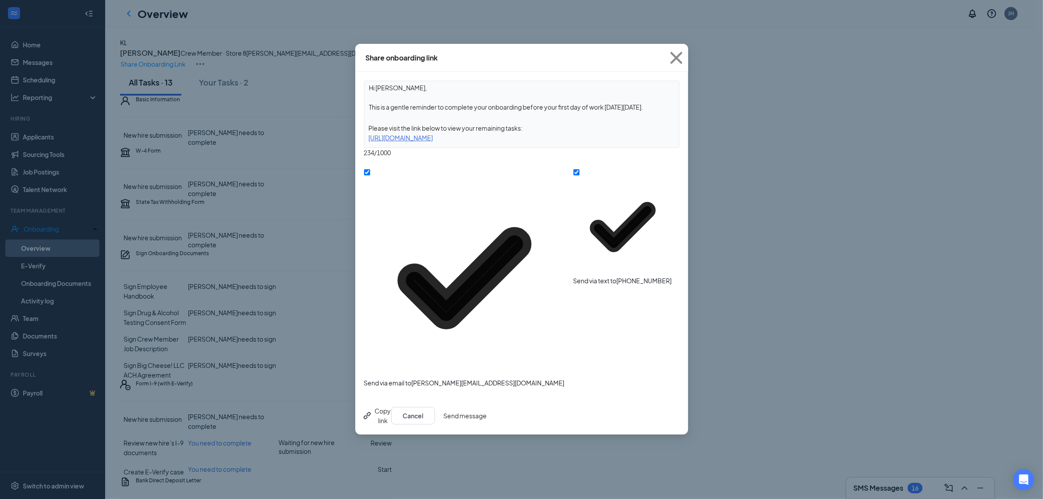
click at [487, 407] on button "Send message" at bounding box center [465, 416] width 43 height 18
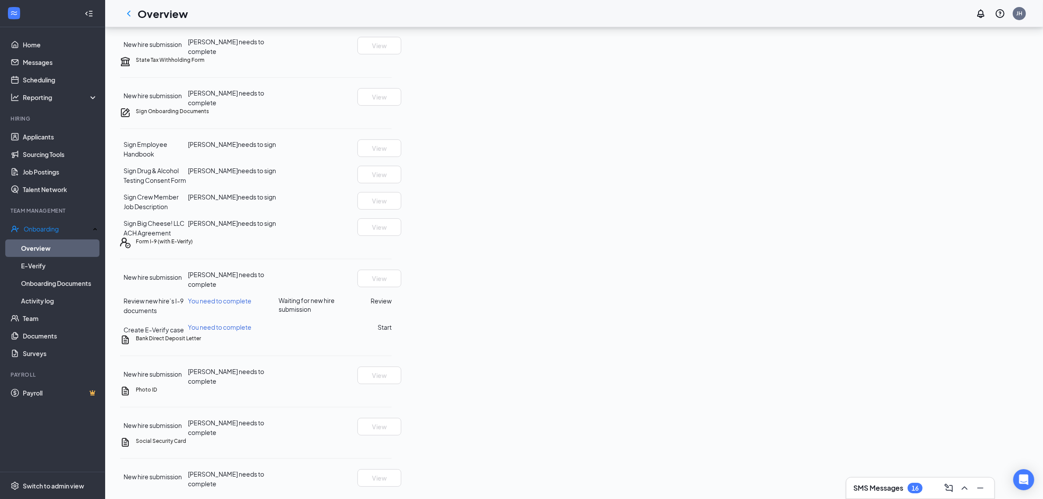
scroll to position [305, 0]
click at [61, 252] on link "Overview" at bounding box center [59, 248] width 77 height 18
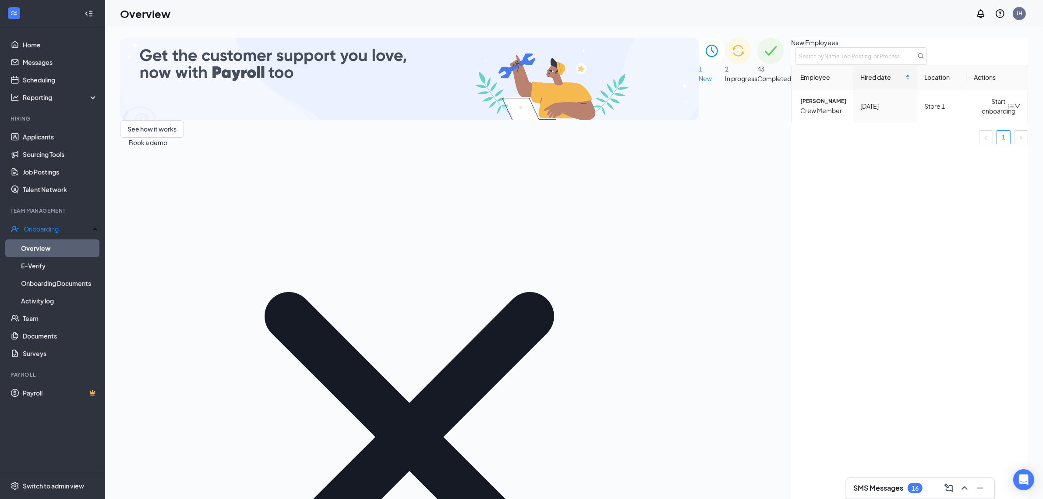
click at [39, 128] on ul "Applicants Sourcing Tools Job Postings Talent Network" at bounding box center [52, 163] width 105 height 70
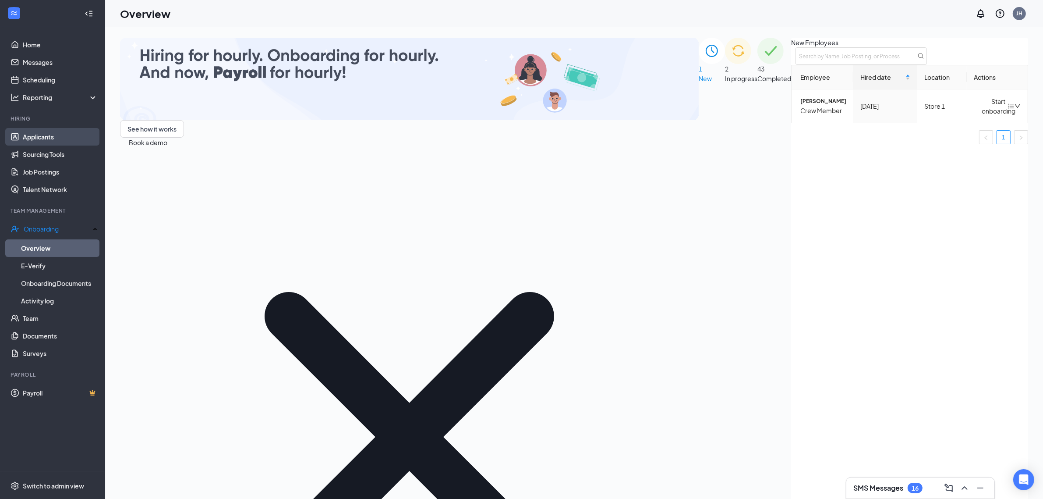
click at [58, 135] on link "Applicants" at bounding box center [60, 137] width 75 height 18
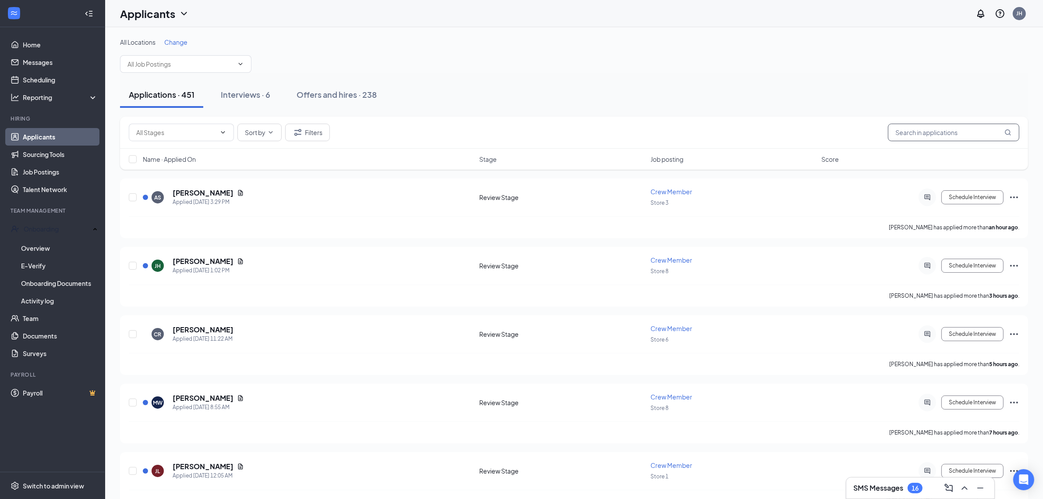
click at [937, 137] on input "text" at bounding box center [953, 133] width 131 height 18
type input "kevin"
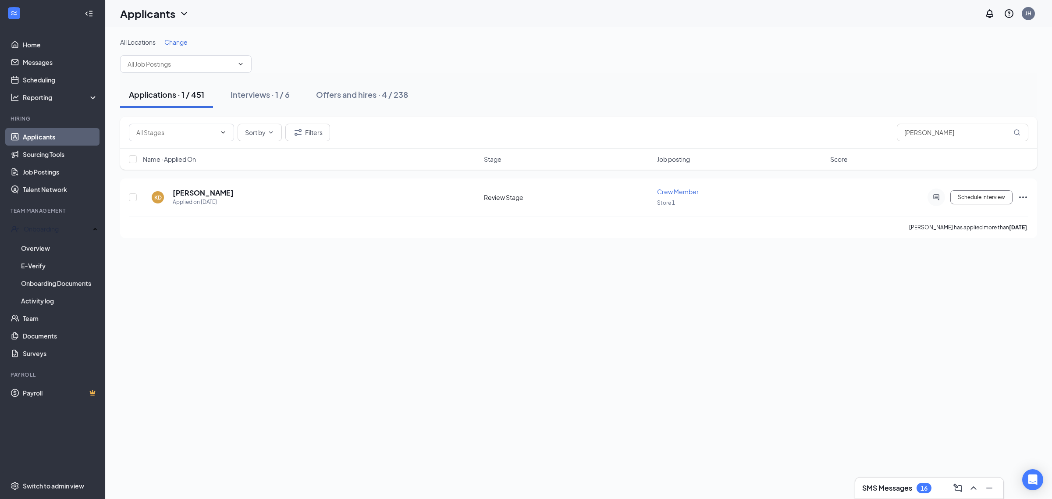
drag, startPoint x: 191, startPoint y: 347, endPoint x: 183, endPoint y: 345, distance: 8.6
click at [189, 347] on div "All Locations Change Applications · 1 / 451 Interviews · 1 / 6 Offers and hires…" at bounding box center [578, 262] width 946 height 471
click at [34, 43] on link "Home" at bounding box center [60, 45] width 75 height 18
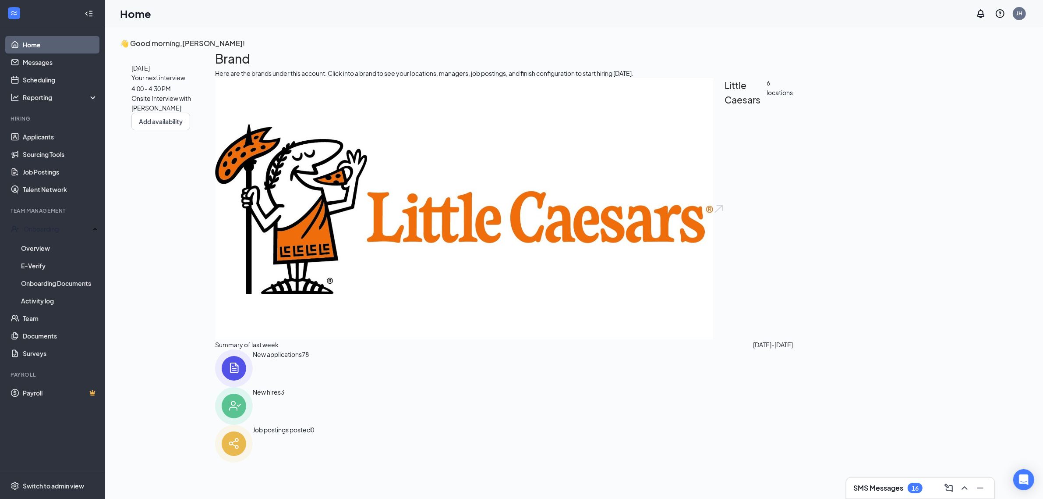
drag, startPoint x: 370, startPoint y: 417, endPoint x: 384, endPoint y: 408, distance: 16.2
click at [383, 410] on div "Brand Here are the brands under this account. Click into a brand to see your lo…" at bounding box center [504, 255] width 578 height 413
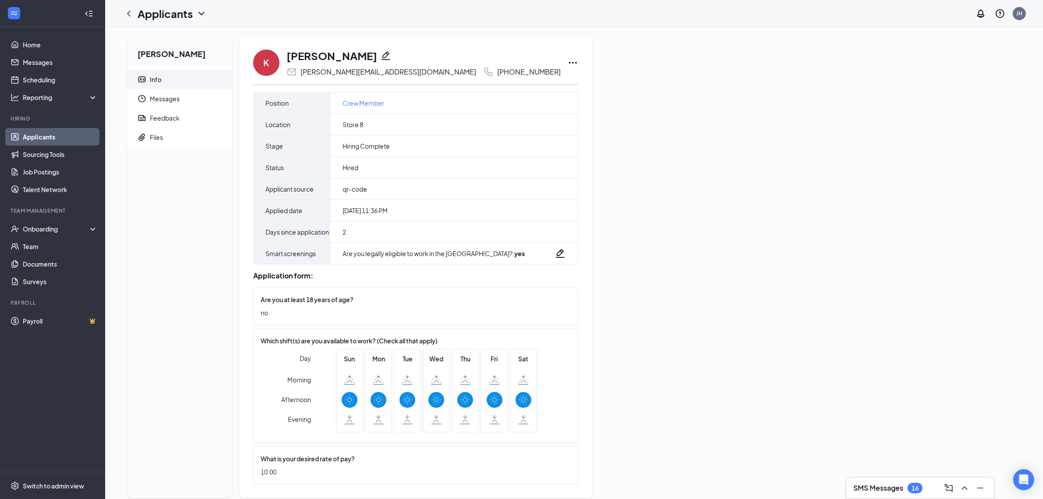
click at [336, 72] on div "kevin.06cisneros@gmail.com" at bounding box center [389, 71] width 176 height 9
click at [485, 62] on div "K Kevin Lopez kevin.06cisneros@gmail.com +1 (678) 559-4088" at bounding box center [415, 62] width 325 height 29
click at [496, 65] on div "K Kevin Lopez kevin.06cisneros@gmail.com +1 (678) 559-4088 Position Crew Member…" at bounding box center [415, 268] width 353 height 460
click at [568, 64] on icon "Ellipses" at bounding box center [573, 62] width 11 height 11
click at [529, 128] on li "Send email" at bounding box center [531, 131] width 89 height 19
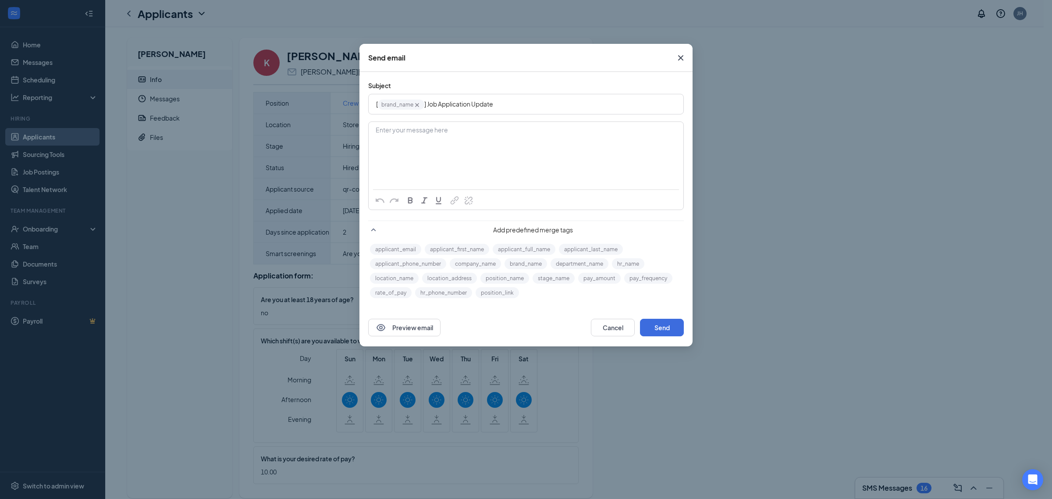
click at [677, 59] on icon "Cross" at bounding box center [680, 58] width 11 height 11
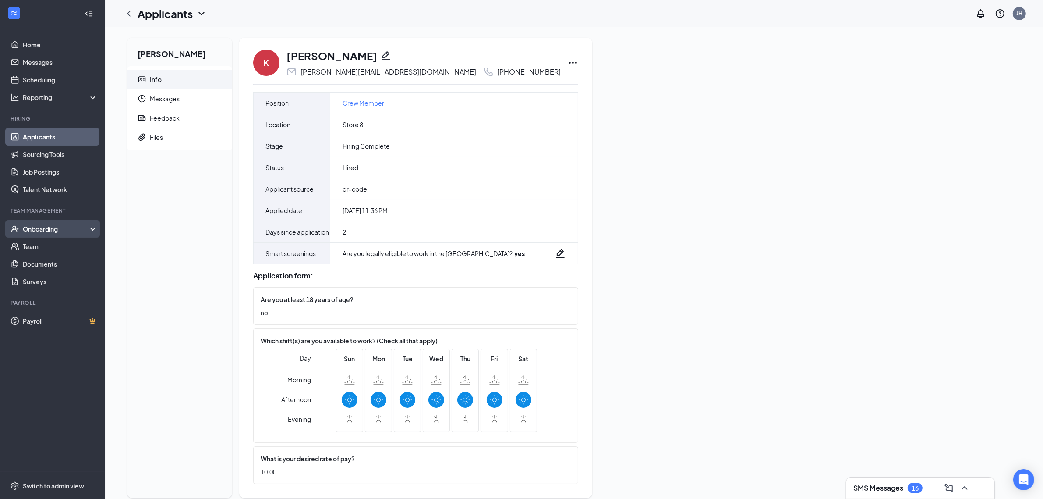
click at [40, 227] on div "Onboarding" at bounding box center [56, 228] width 67 height 9
click at [64, 252] on link "Overview" at bounding box center [60, 246] width 75 height 18
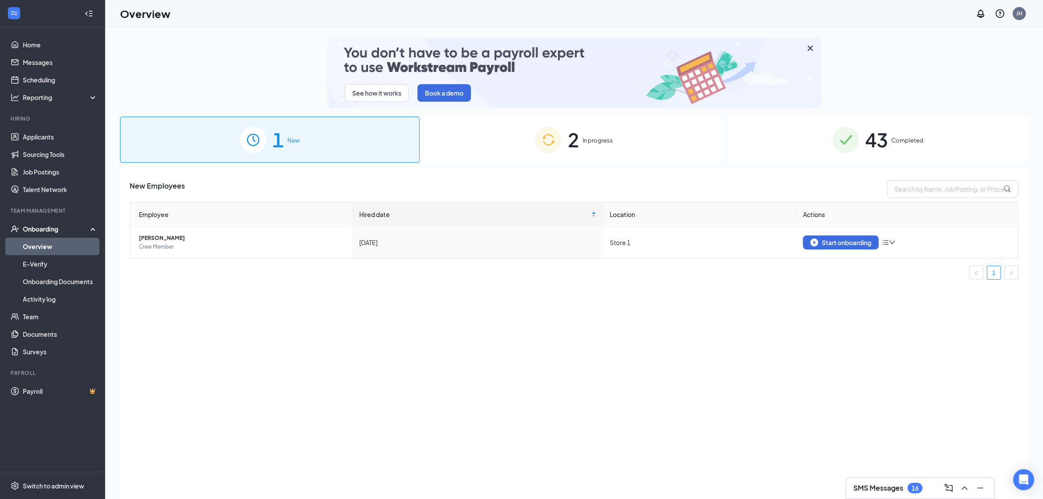
click at [585, 146] on div "2 In progress" at bounding box center [574, 140] width 300 height 46
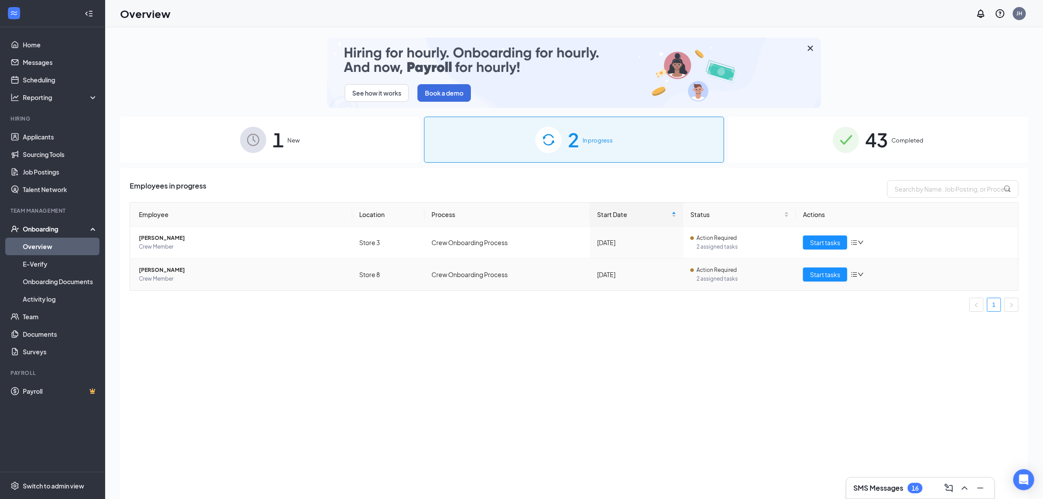
click at [854, 276] on icon "bars" at bounding box center [855, 274] width 6 height 5
click at [859, 244] on icon "down" at bounding box center [861, 242] width 6 height 6
click at [148, 275] on span "Crew Member" at bounding box center [242, 278] width 206 height 9
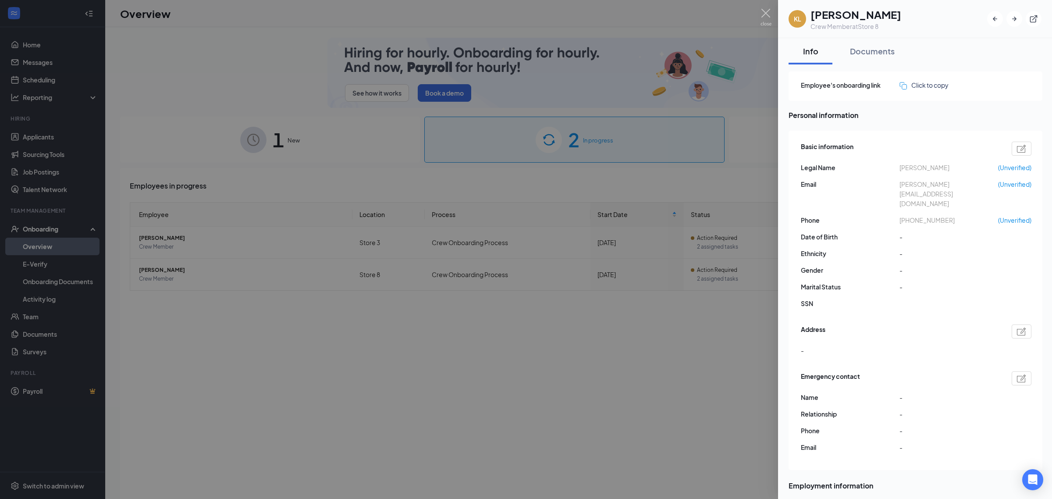
drag, startPoint x: 695, startPoint y: 393, endPoint x: 693, endPoint y: 386, distance: 6.7
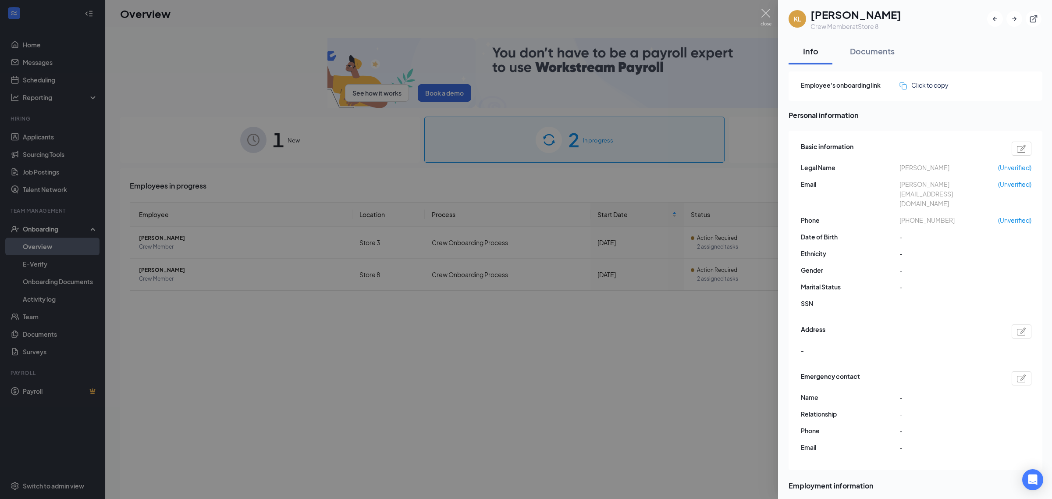
click at [694, 393] on div at bounding box center [526, 249] width 1052 height 499
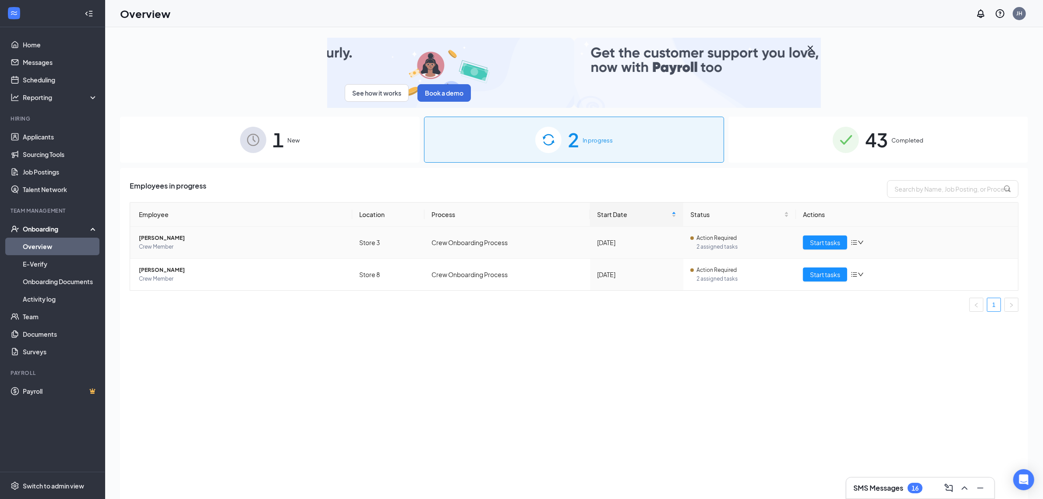
click at [176, 237] on span "Sharod K Reynolds" at bounding box center [242, 238] width 206 height 9
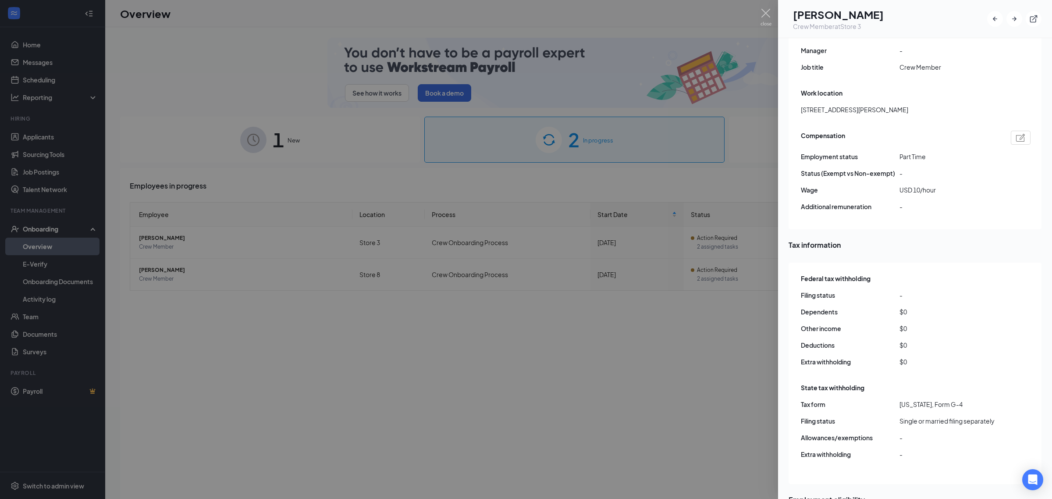
scroll to position [737, 0]
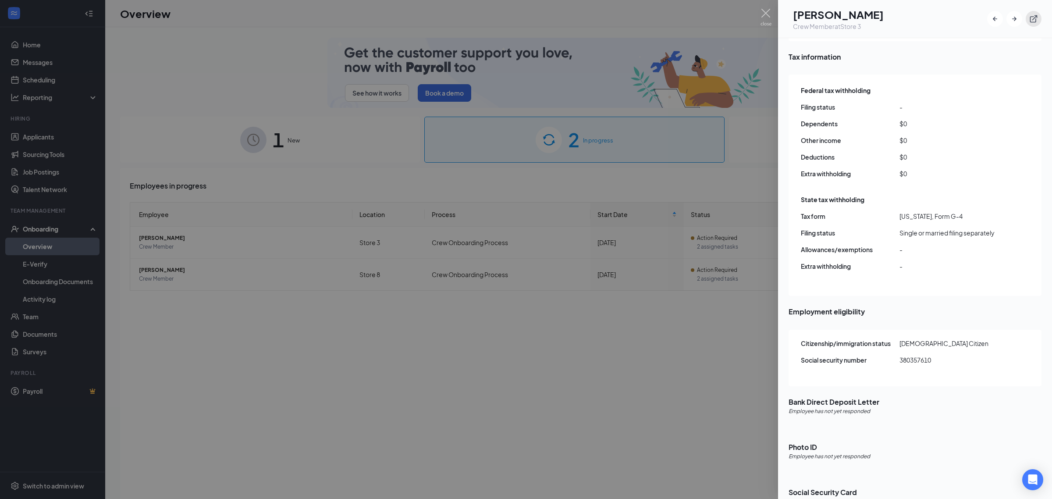
click at [1033, 16] on icon "ExternalLink" at bounding box center [1033, 18] width 9 height 9
